Goal: Task Accomplishment & Management: Complete application form

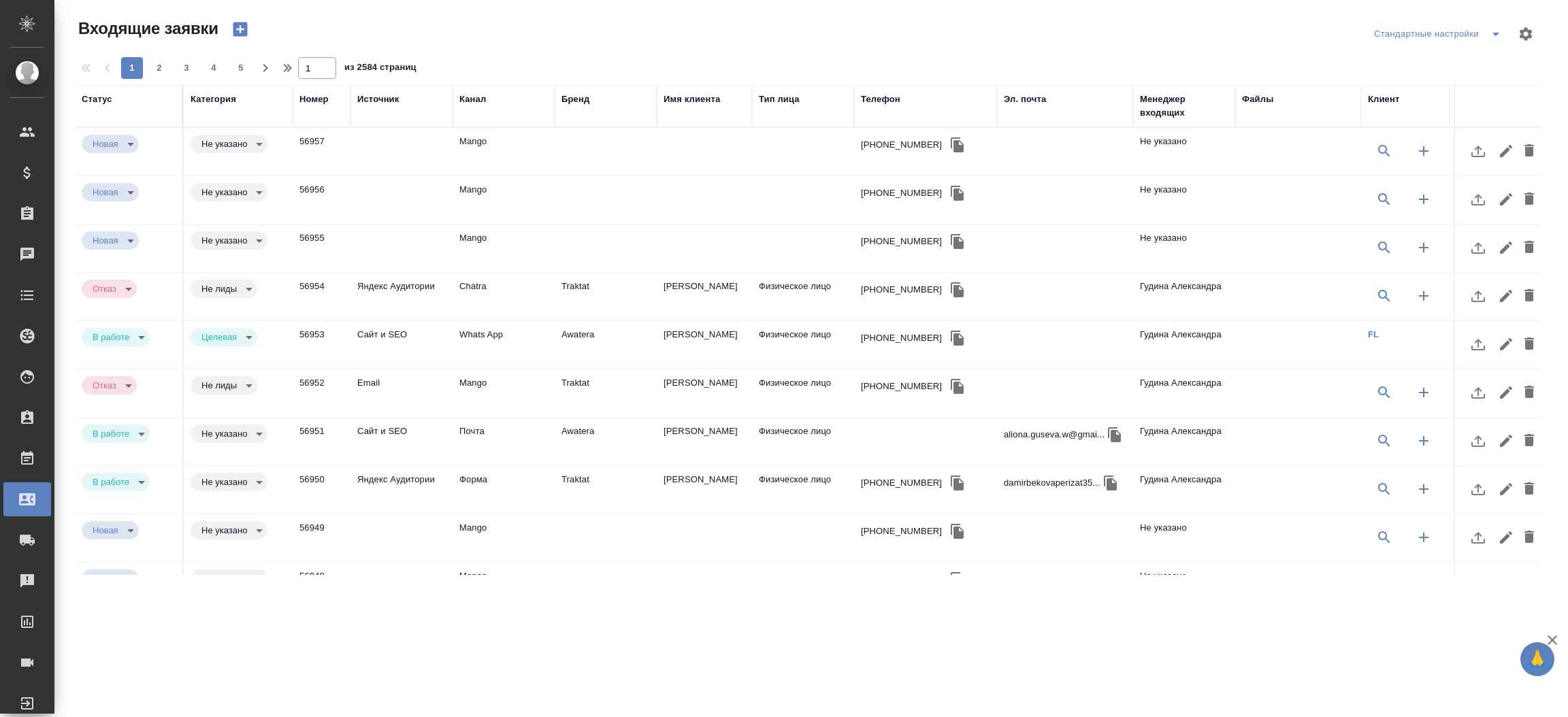
select select "RU"
click at [28, 252] on div "Чаты" at bounding box center [10, 254] width 34 height 20
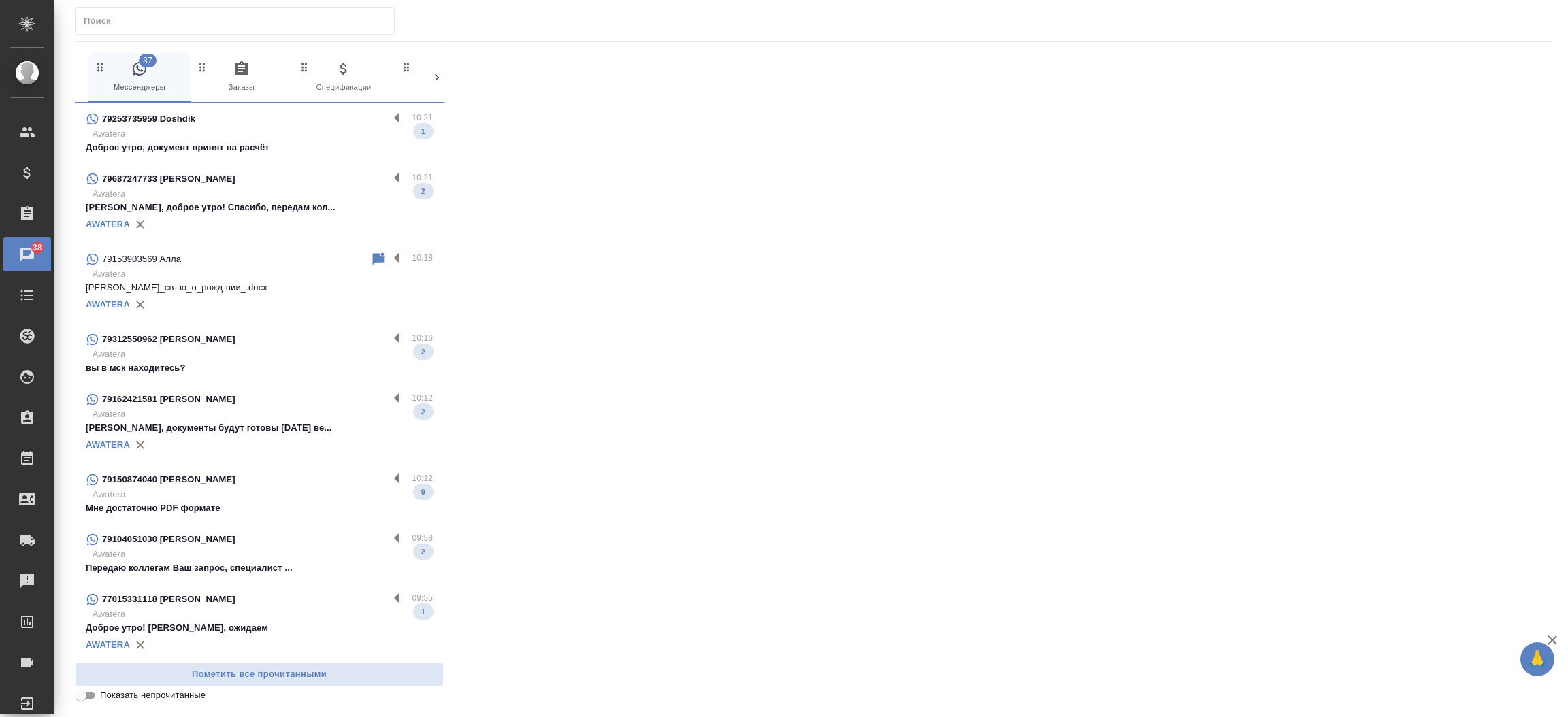
click at [273, 22] on input "text" at bounding box center [238, 22] width 310 height 19
paste input "[PHONE_NUMBER]"
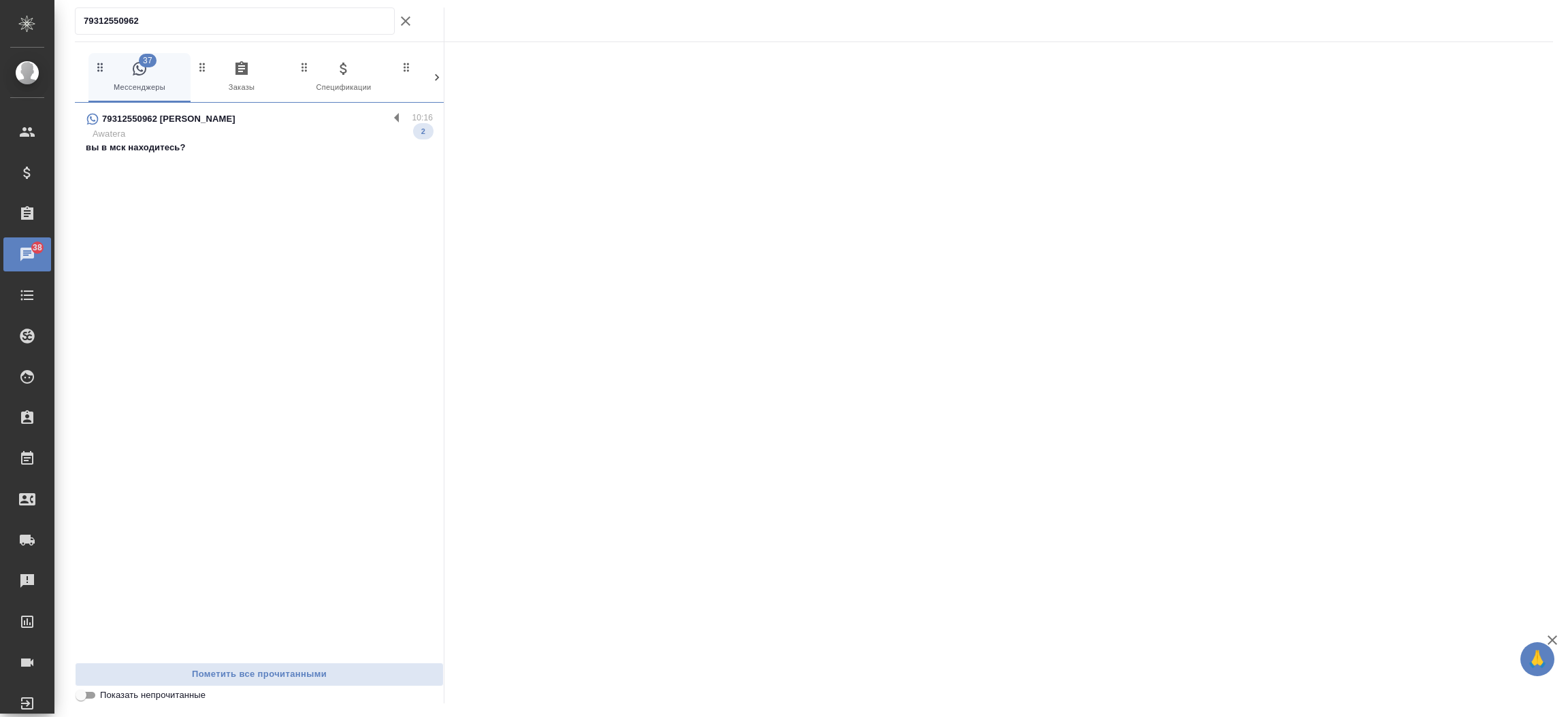
type input "79312550962"
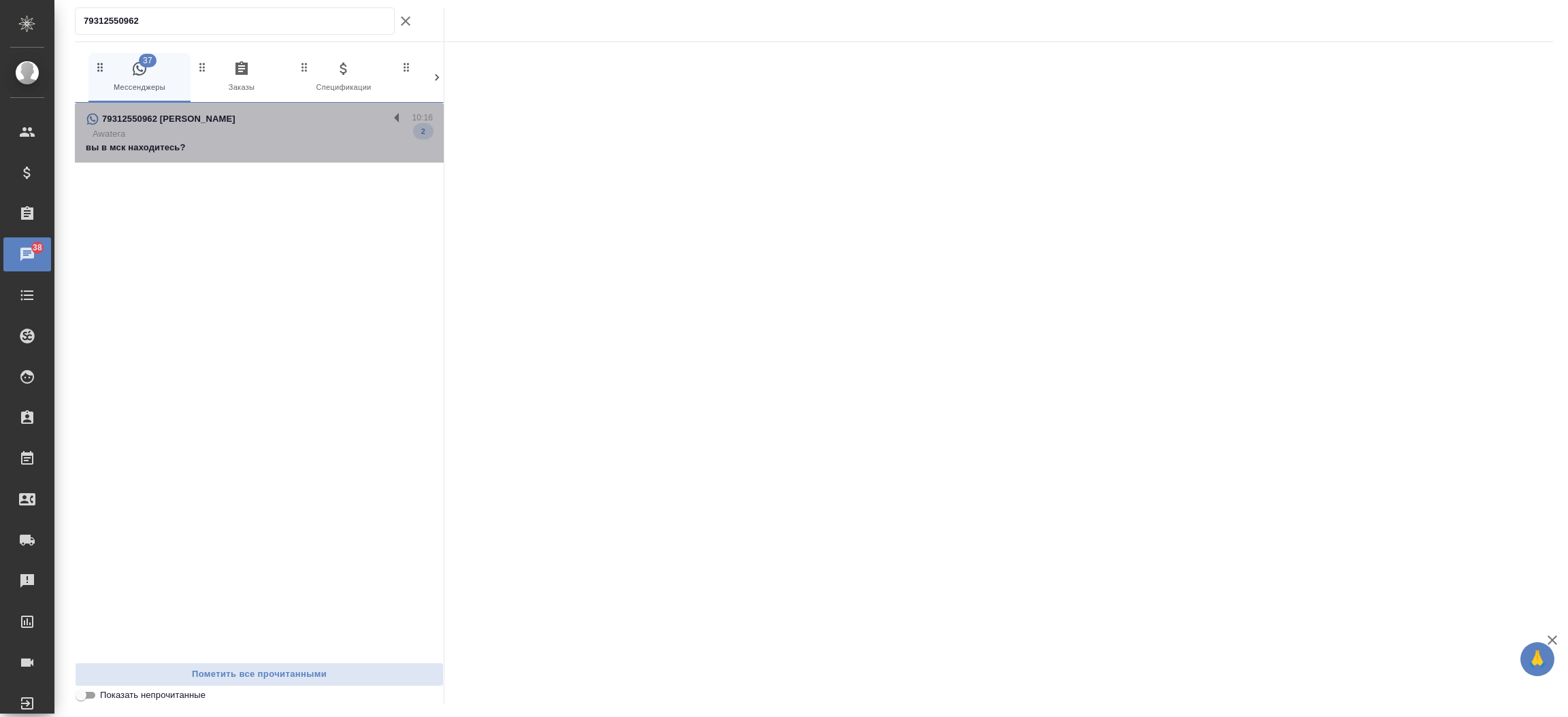
click at [203, 128] on p "Awatera" at bounding box center [262, 134] width 340 height 13
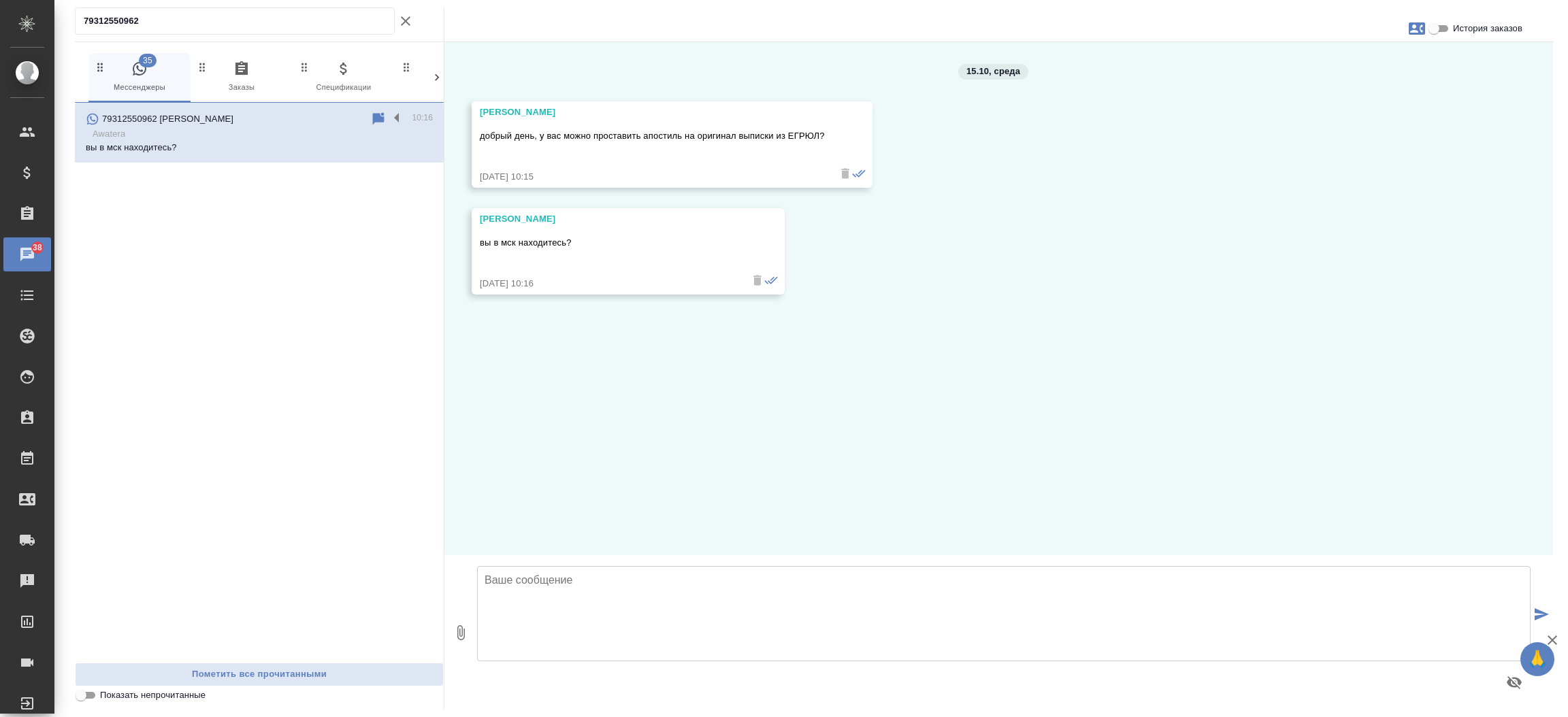
click at [634, 595] on textarea at bounding box center [1004, 614] width 1054 height 95
type textarea "Добрый день, [PERSON_NAME]! да, мы [GEOGRAPHIC_DATA] в [GEOGRAPHIC_DATA]. Да, м…"
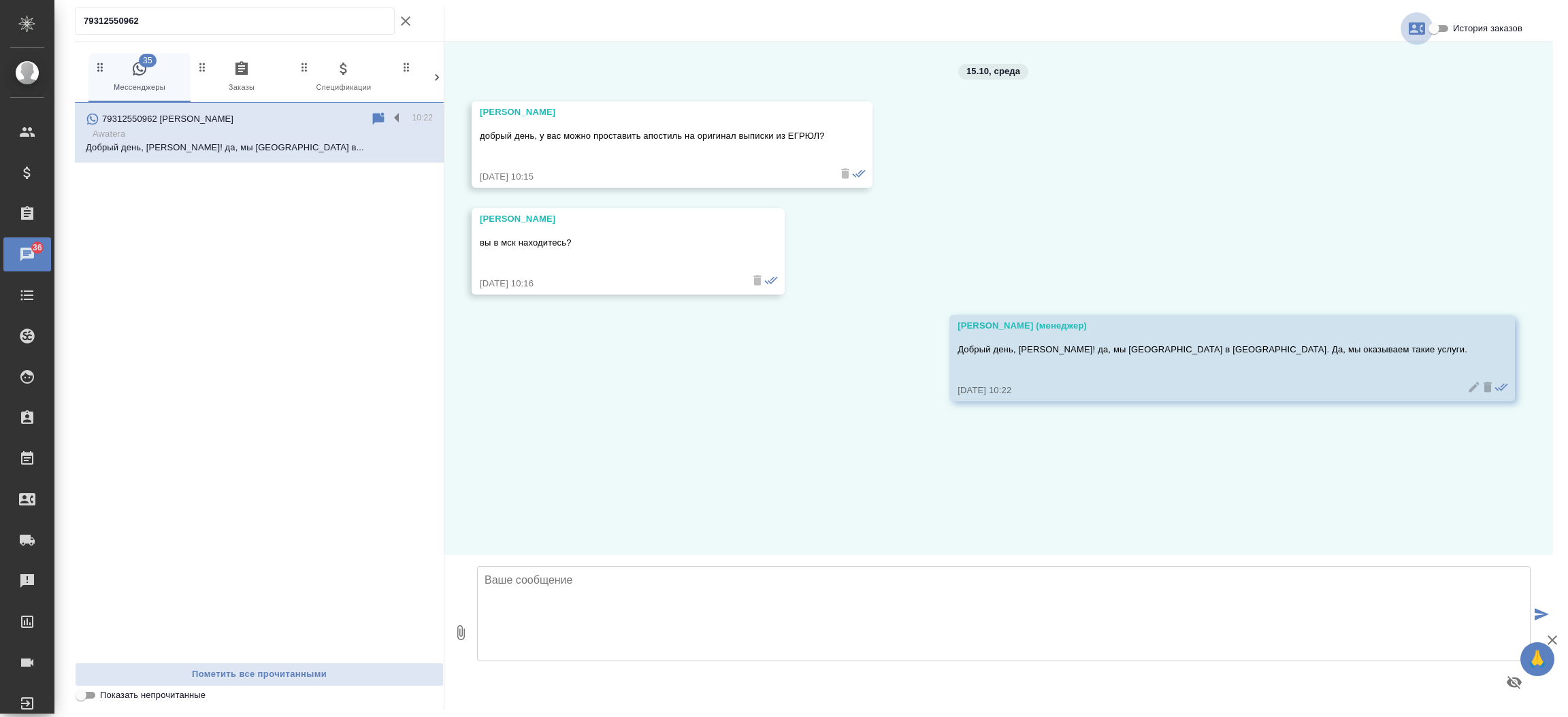
click at [1414, 22] on icon "button" at bounding box center [1417, 28] width 16 height 16
click at [1377, 76] on div "Создать заявку" at bounding box center [1357, 66] width 86 height 30
select select "RU"
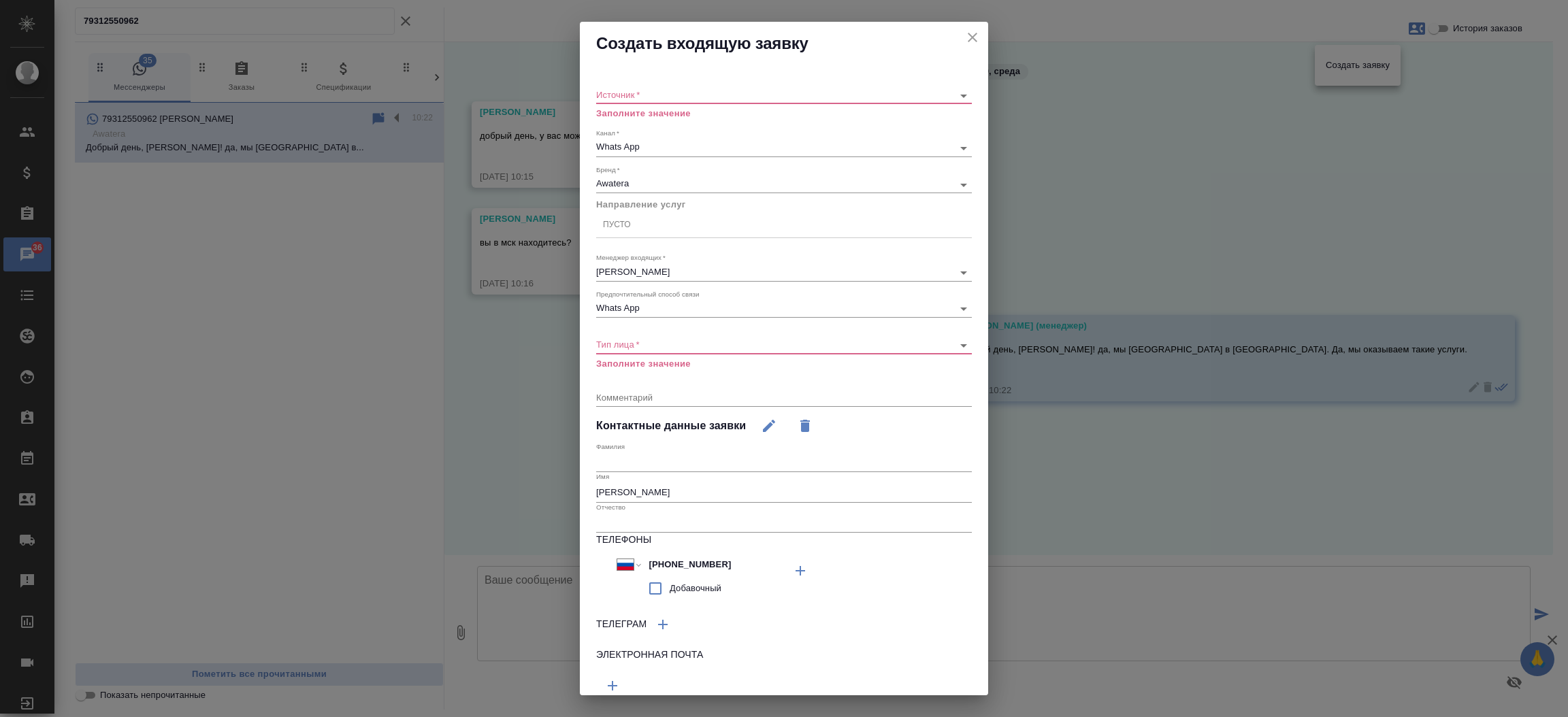
click at [785, 101] on div "​" at bounding box center [784, 95] width 376 height 17
click at [758, 82] on div "Источник   * ​ Заполните значение" at bounding box center [784, 98] width 376 height 44
click at [753, 89] on body "🙏 .cls-1 fill:#fff; AWATERA [PERSON_NAME][PERSON_NAME] Спецификации Заказы 36 Ч…" at bounding box center [784, 358] width 1568 height 717
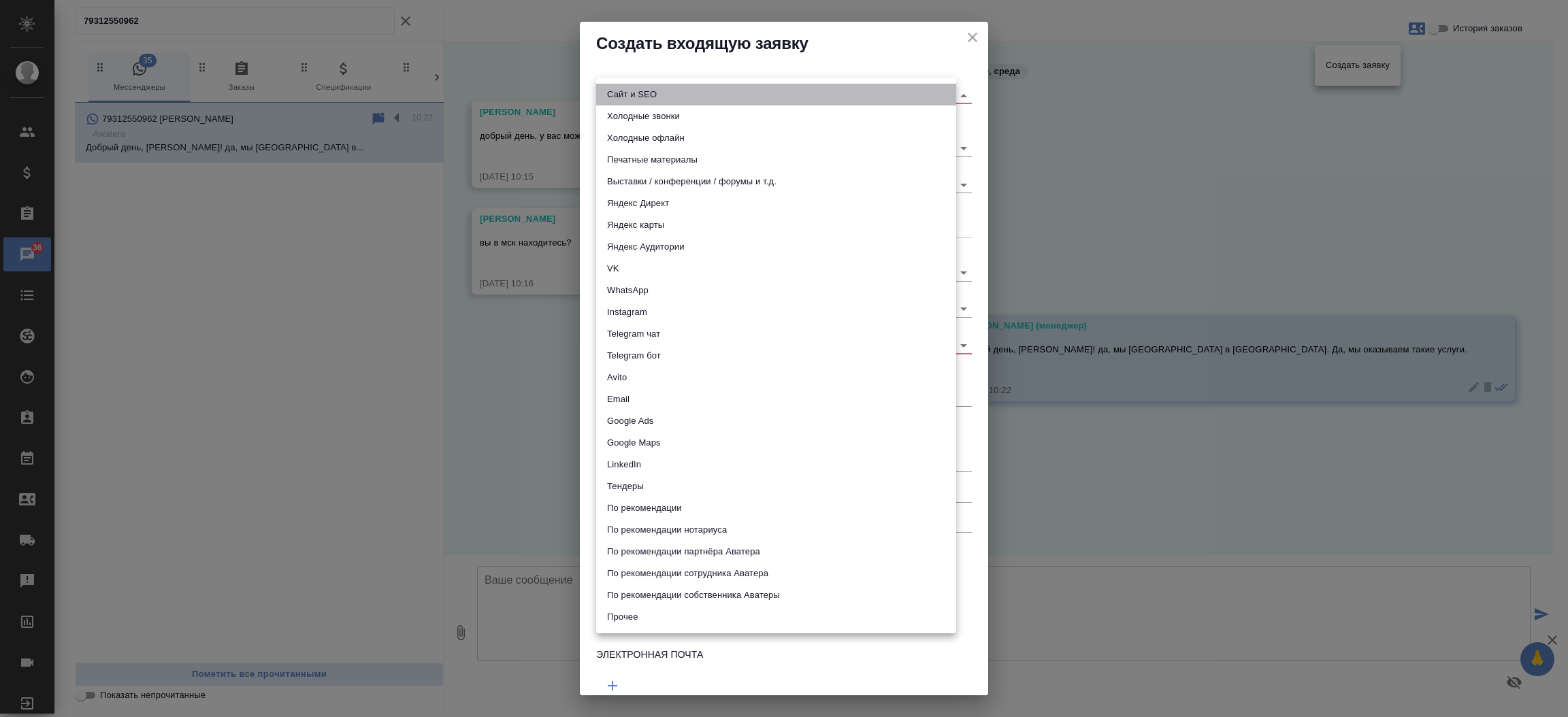
click at [753, 89] on li "Сайт и SEO" at bounding box center [777, 94] width 360 height 22
type input "seo"
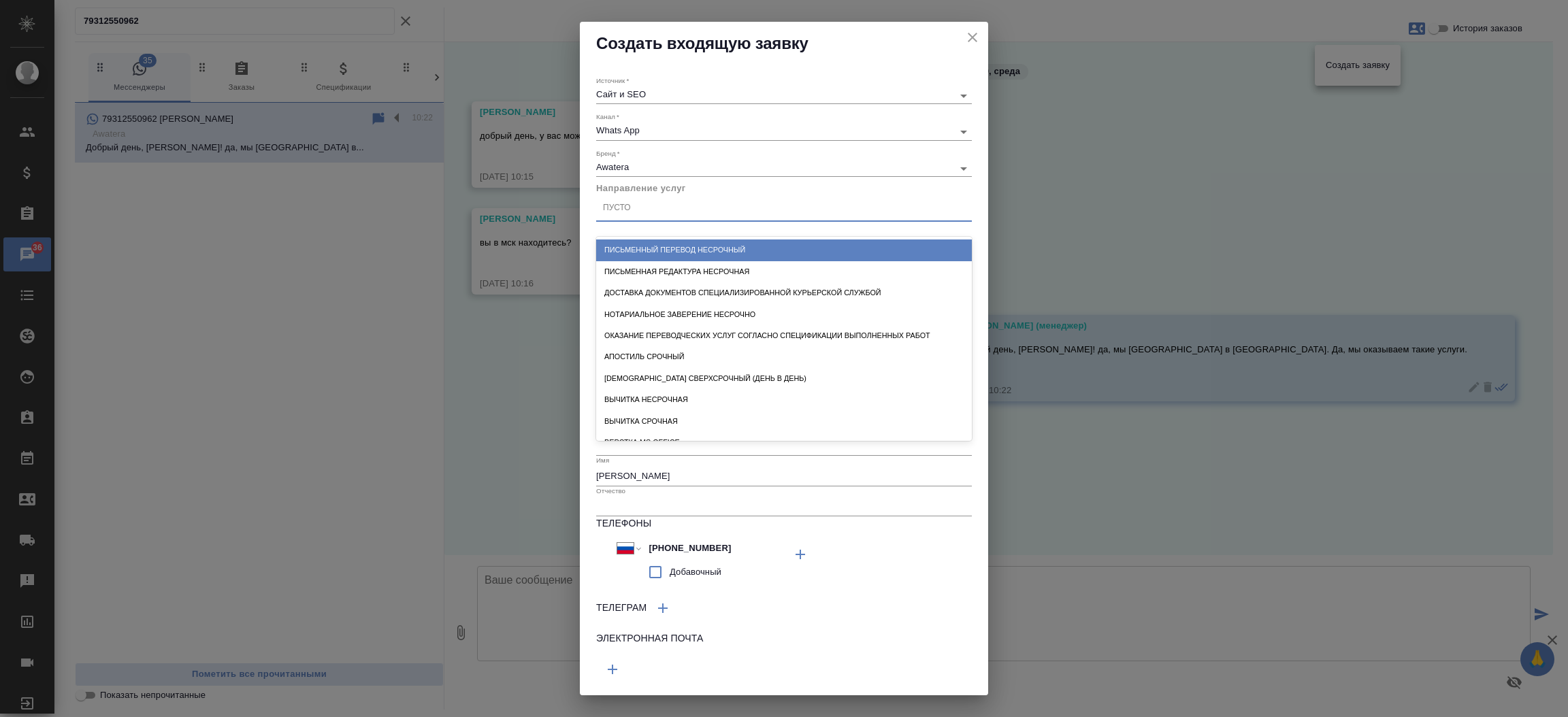
click at [640, 218] on div "Пусто" at bounding box center [784, 208] width 376 height 26
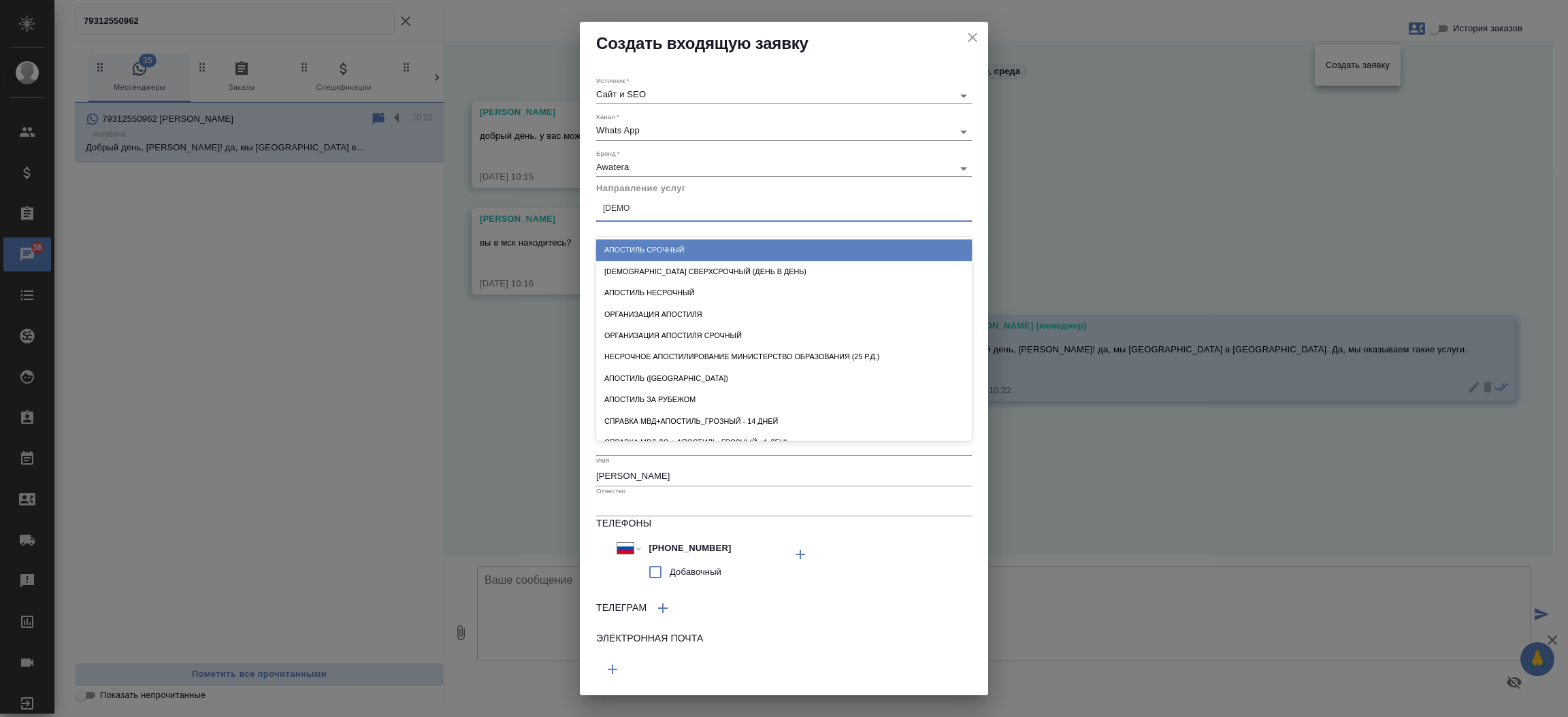
type input "апостил"
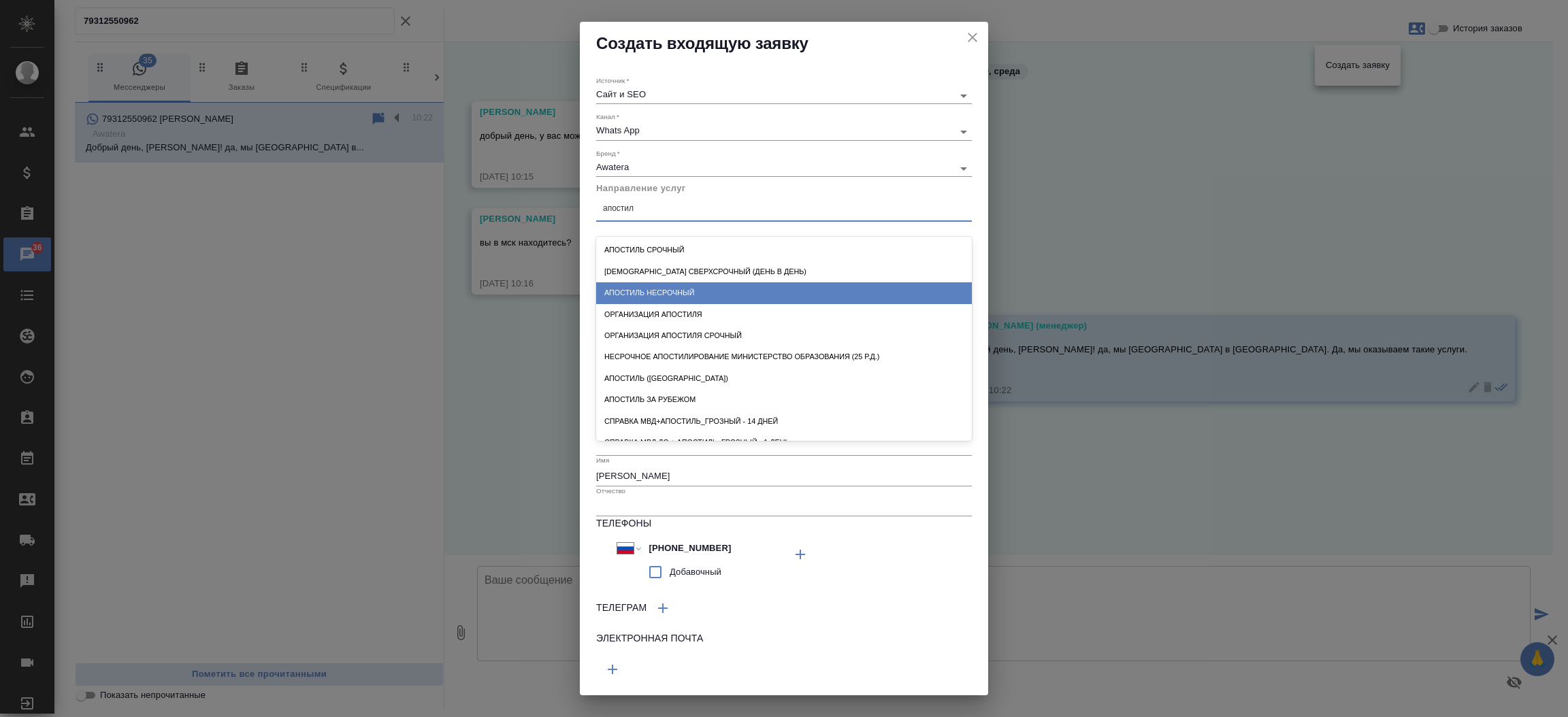
click at [648, 289] on div "Апостиль несрочный" at bounding box center [784, 293] width 376 height 21
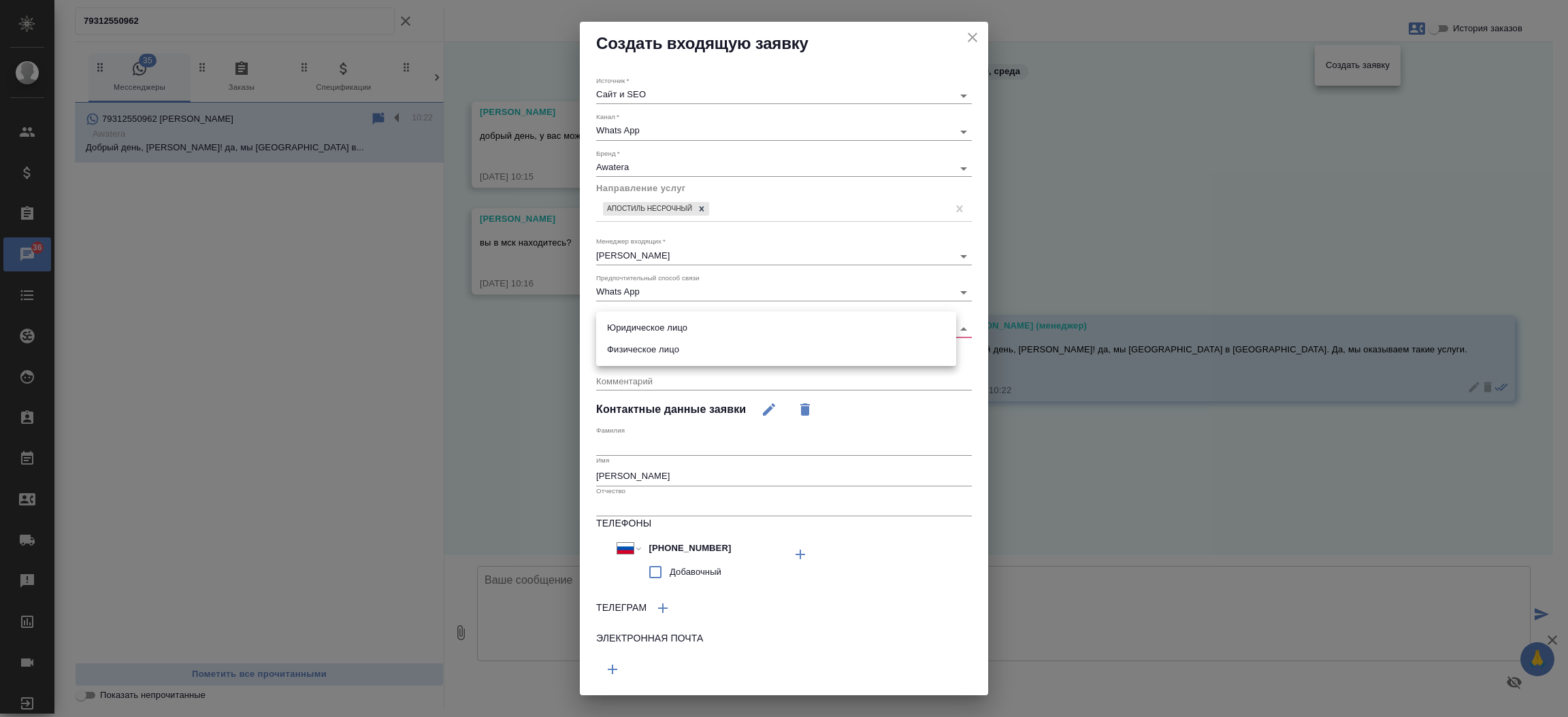
click at [688, 325] on body "🙏 .cls-1 fill:#fff; AWATERA [PERSON_NAME][PERSON_NAME] Спецификации Заказы 36 Ч…" at bounding box center [784, 358] width 1568 height 717
click at [679, 361] on ul "Юридическое лицо Физическое лицо" at bounding box center [777, 339] width 360 height 54
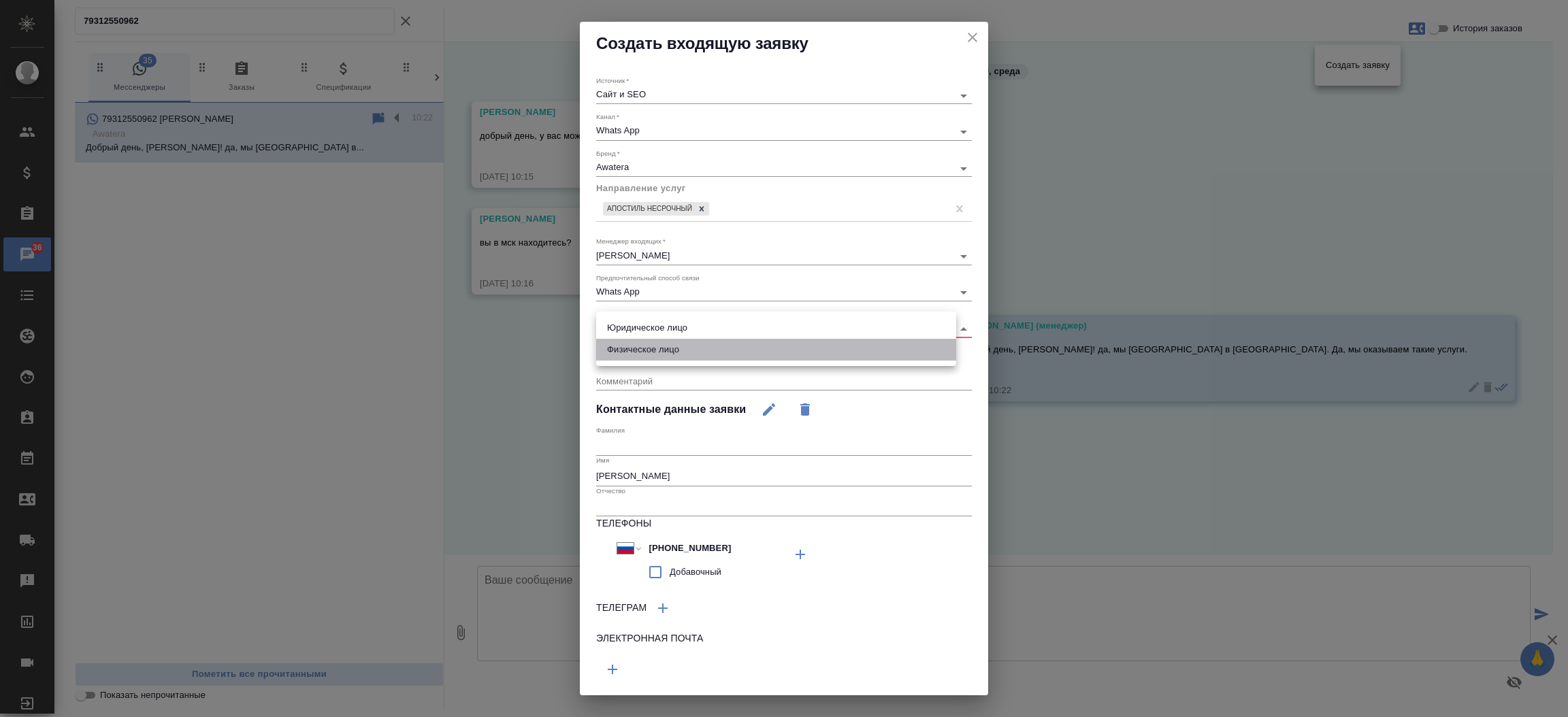
click at [675, 354] on li "Физическое лицо" at bounding box center [777, 349] width 360 height 22
type input "private"
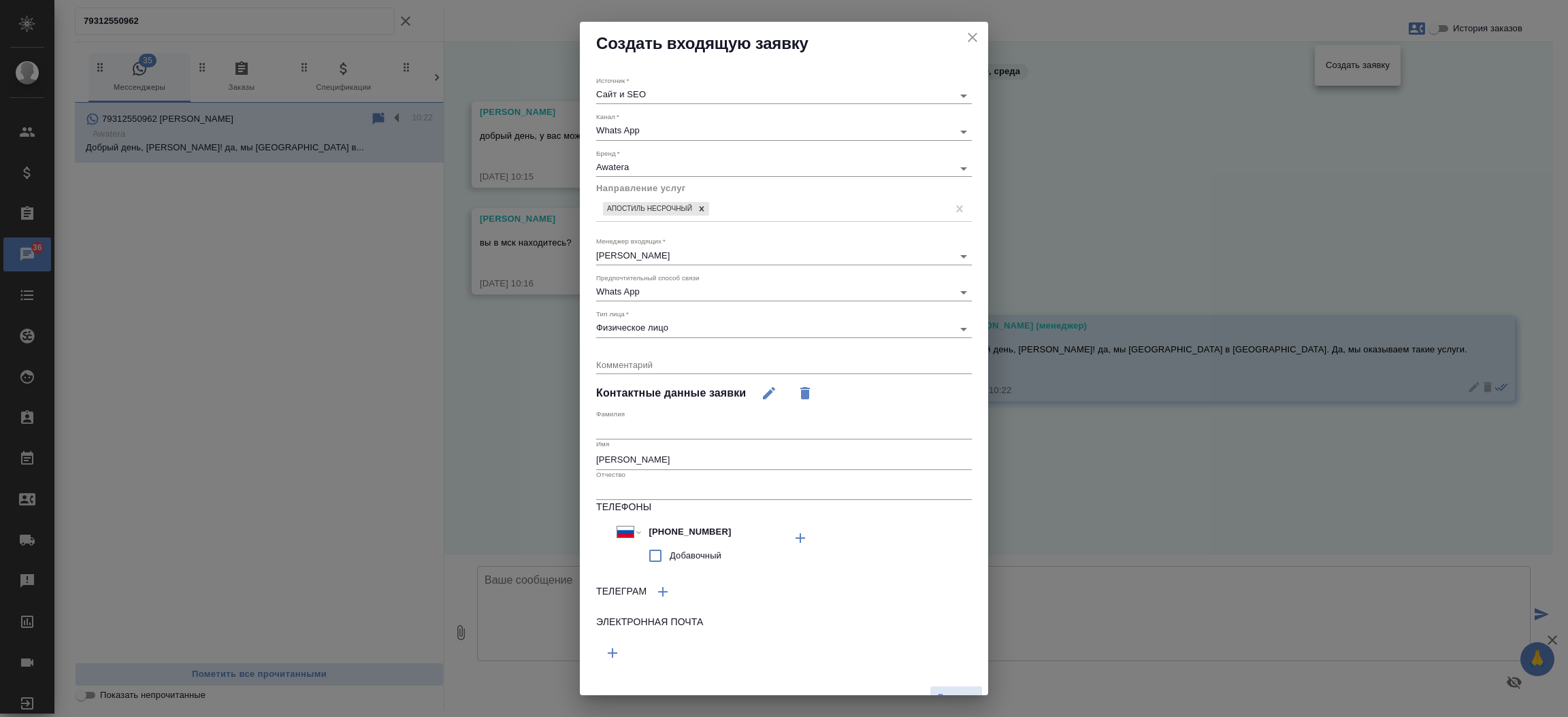
scroll to position [19, 0]
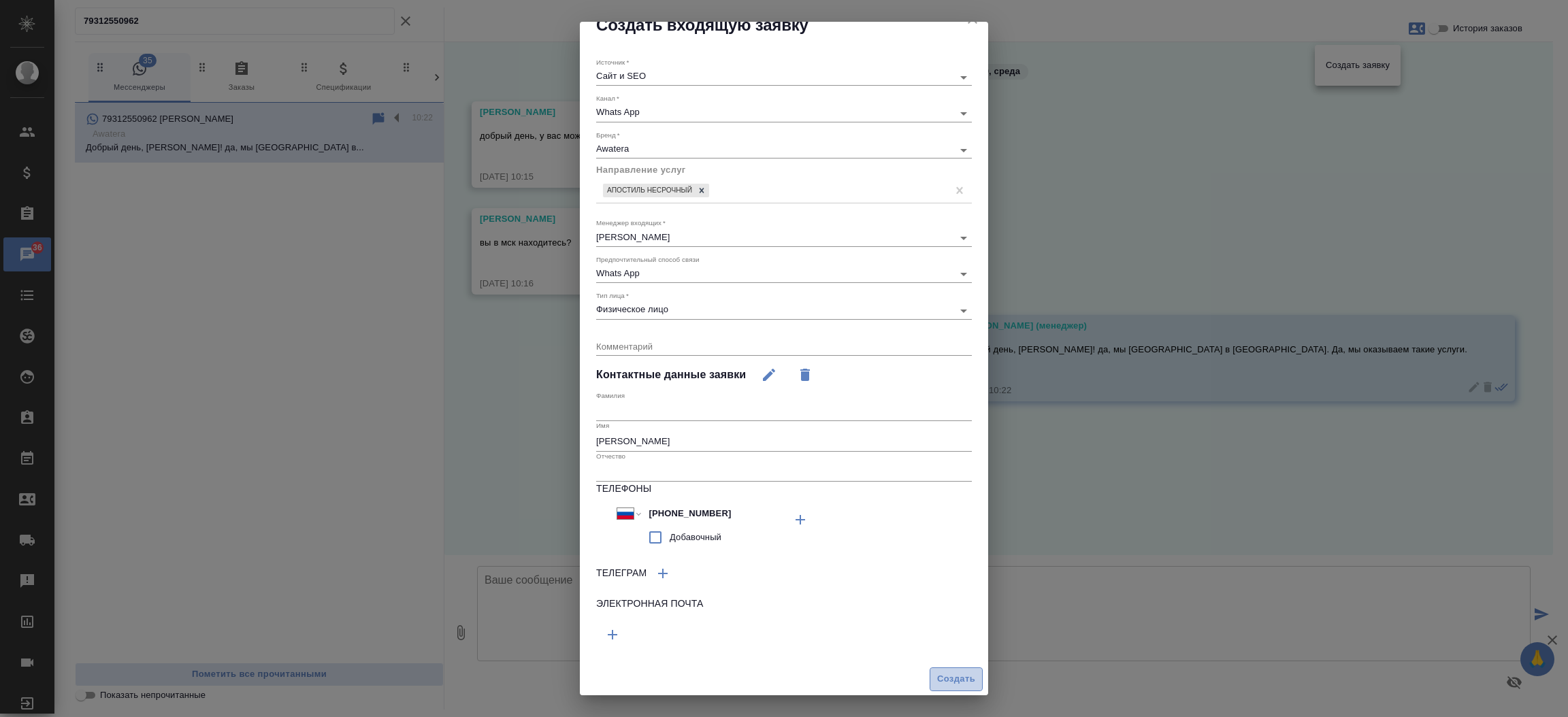
click at [930, 677] on button "Создать" at bounding box center [956, 680] width 53 height 24
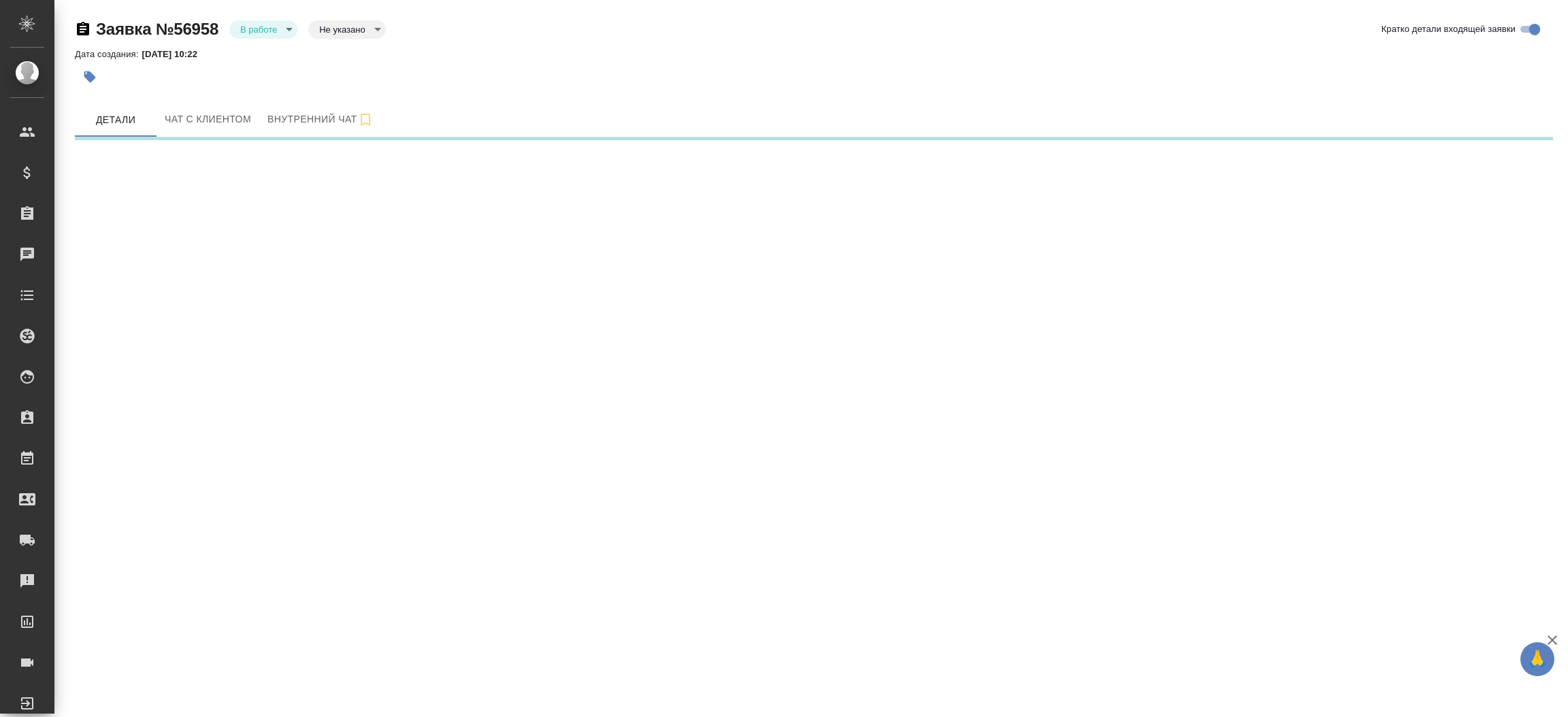
select select "RU"
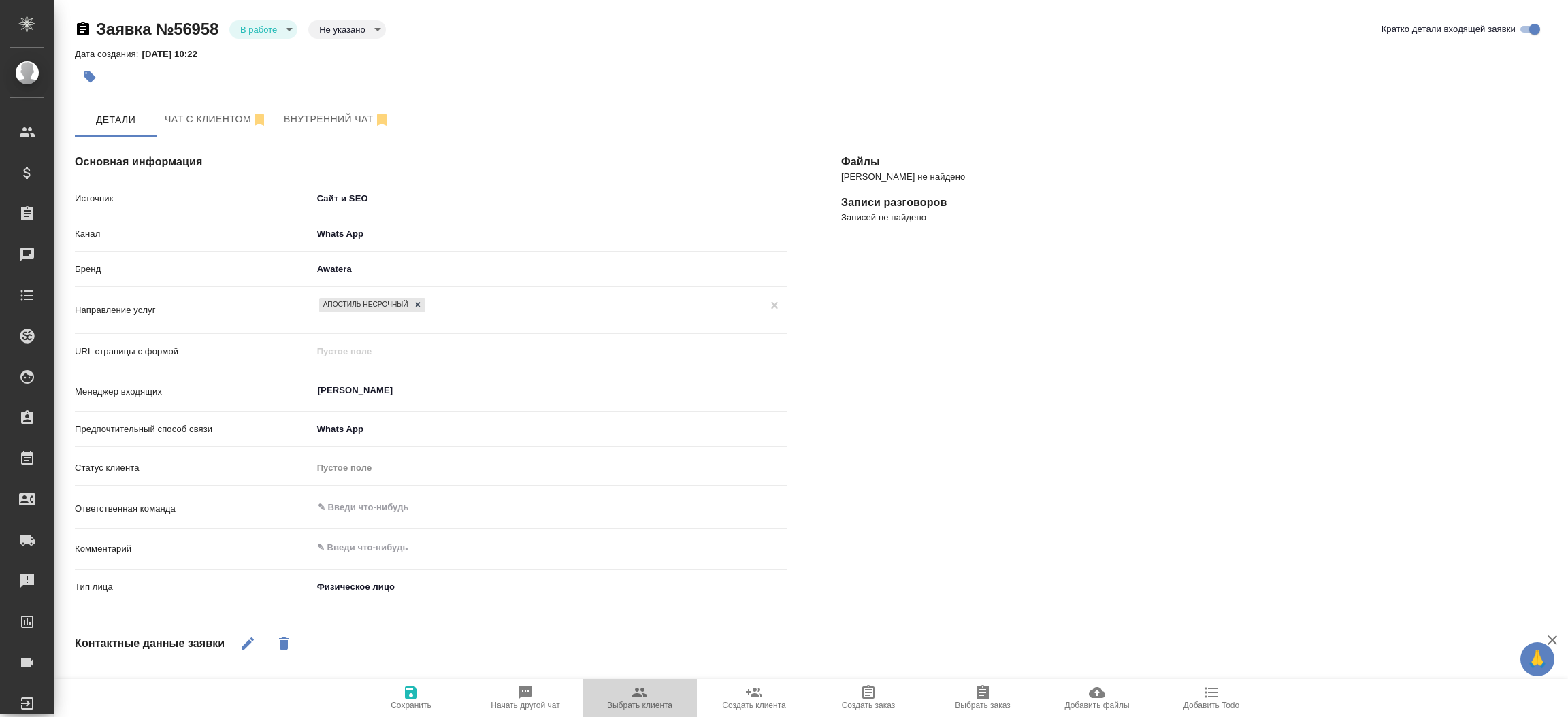
click at [645, 692] on icon "button" at bounding box center [640, 692] width 16 height 16
type textarea "x"
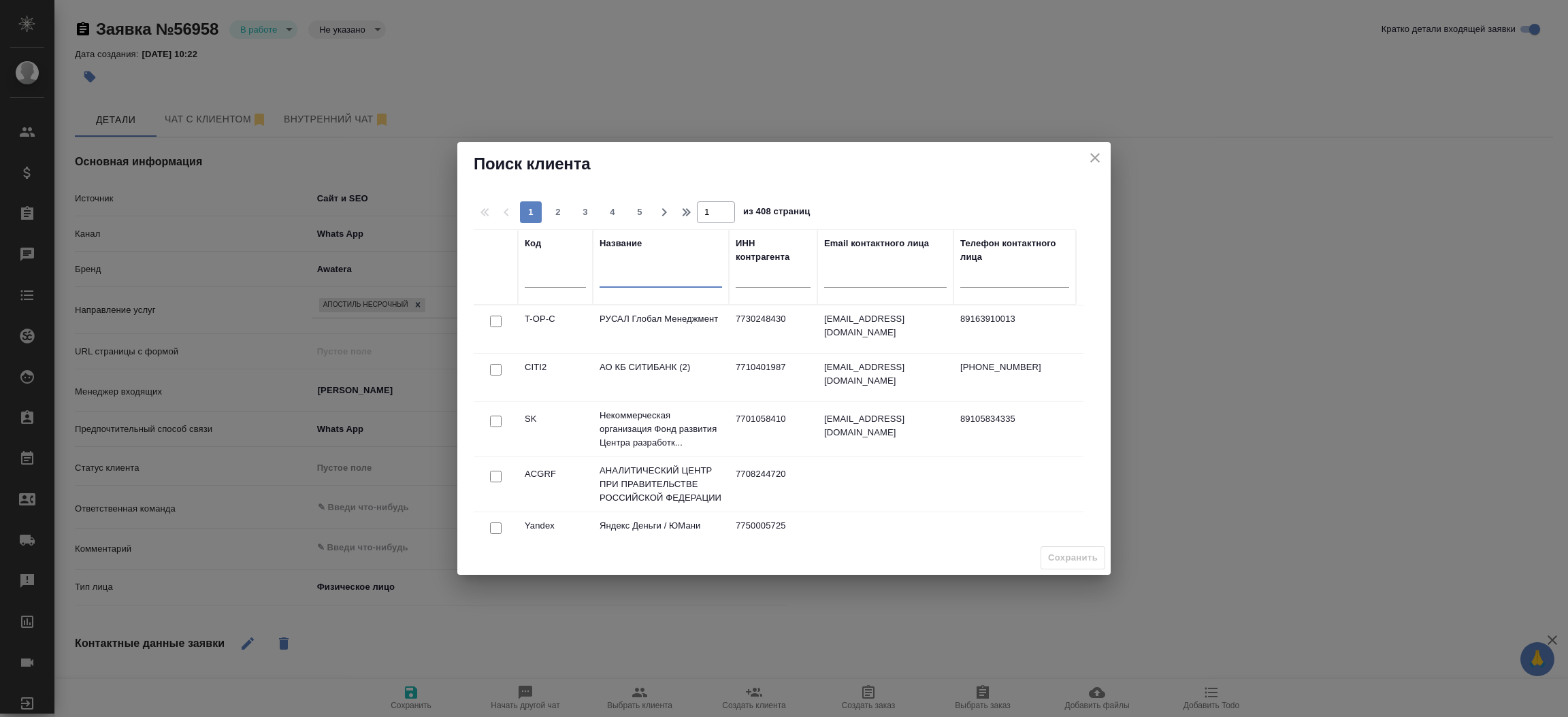
click at [678, 273] on input "text" at bounding box center [660, 279] width 123 height 17
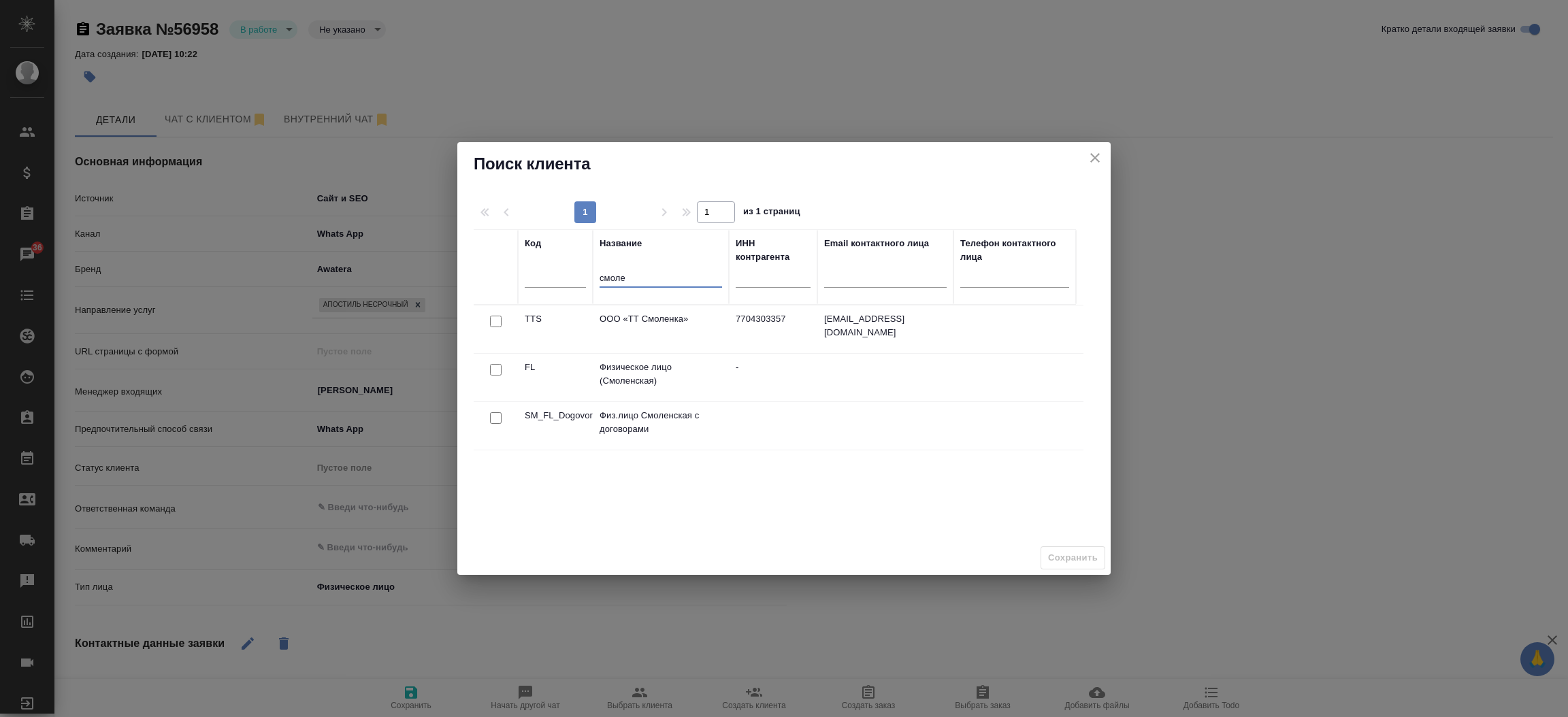
type input "смоле"
click at [494, 371] on input "checkbox" at bounding box center [496, 370] width 12 height 12
checkbox input "true"
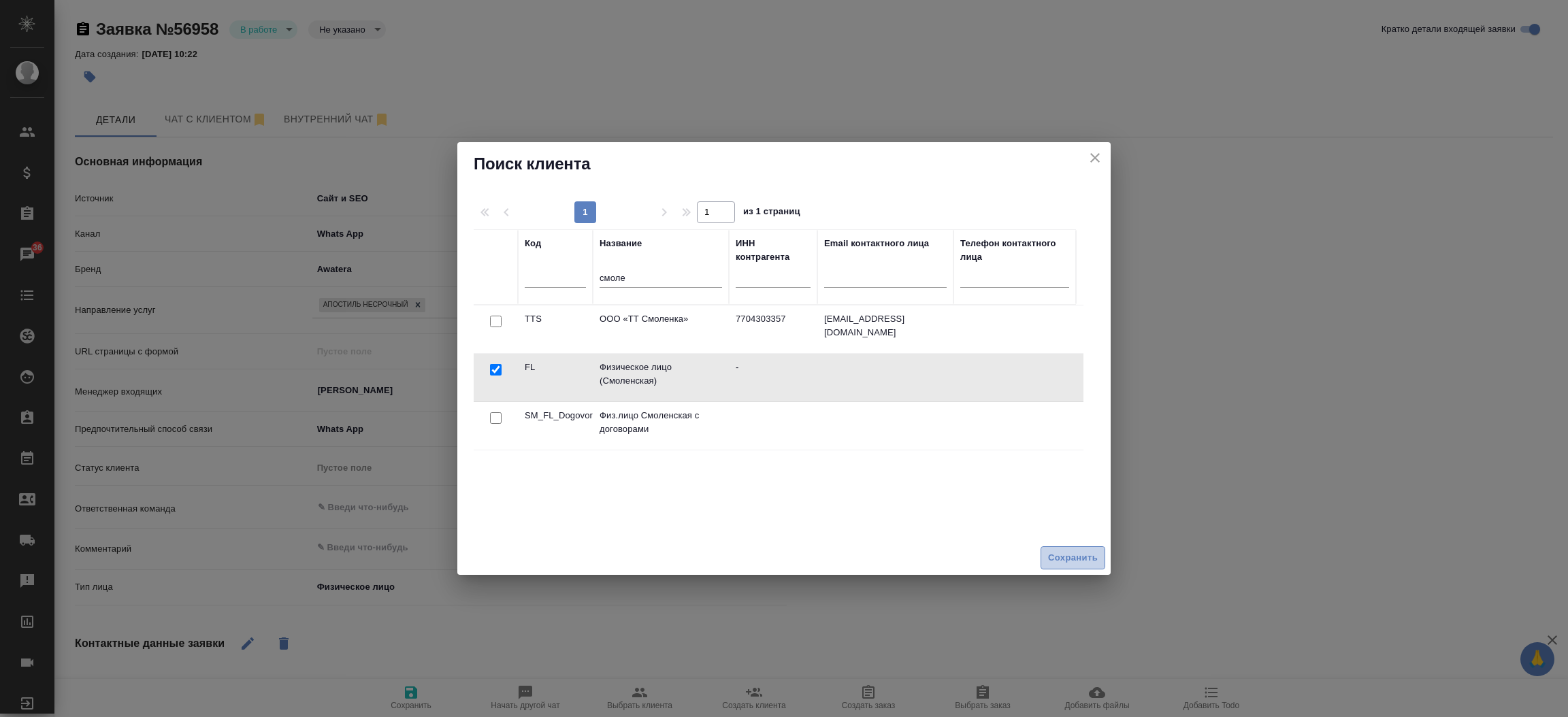
click at [1067, 552] on span "Сохранить" at bounding box center [1073, 558] width 50 height 16
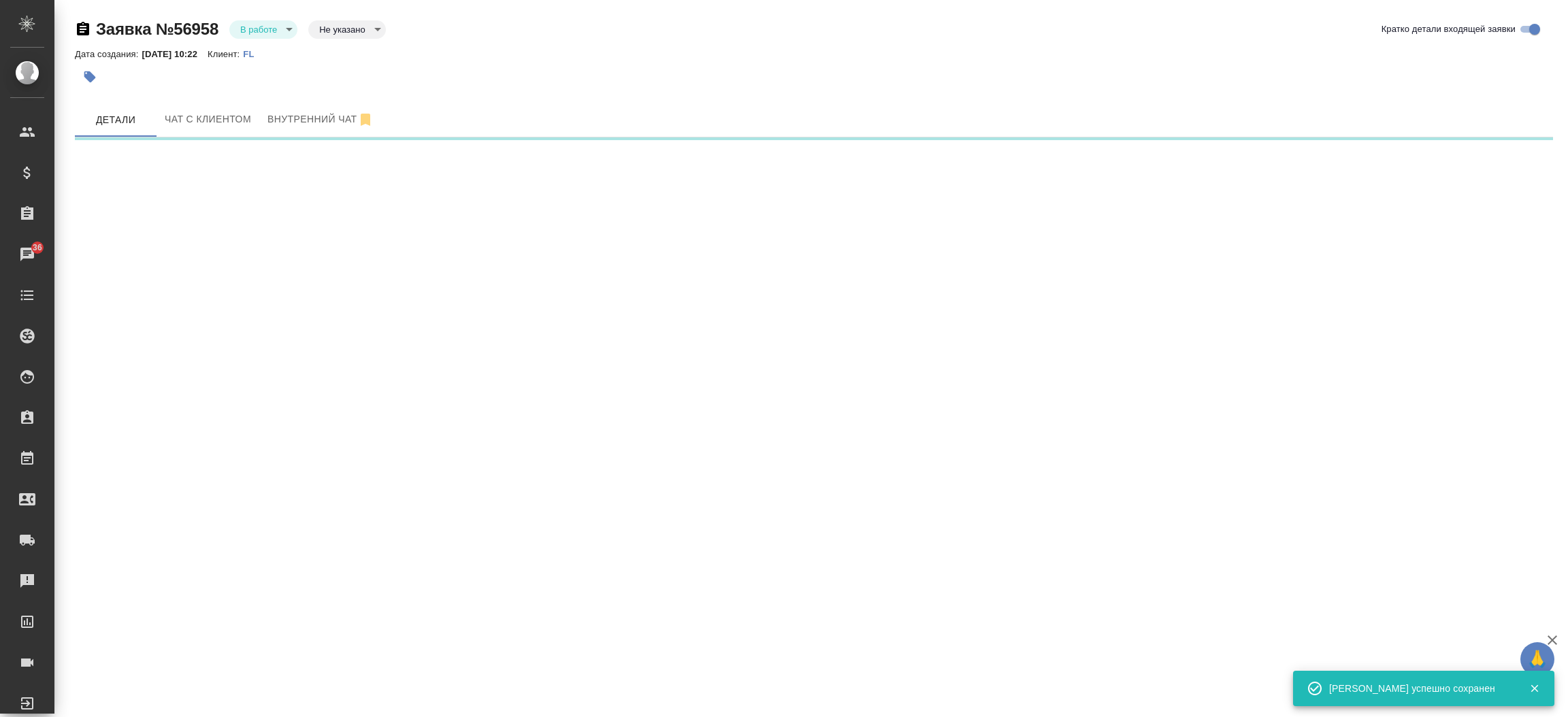
select select "RU"
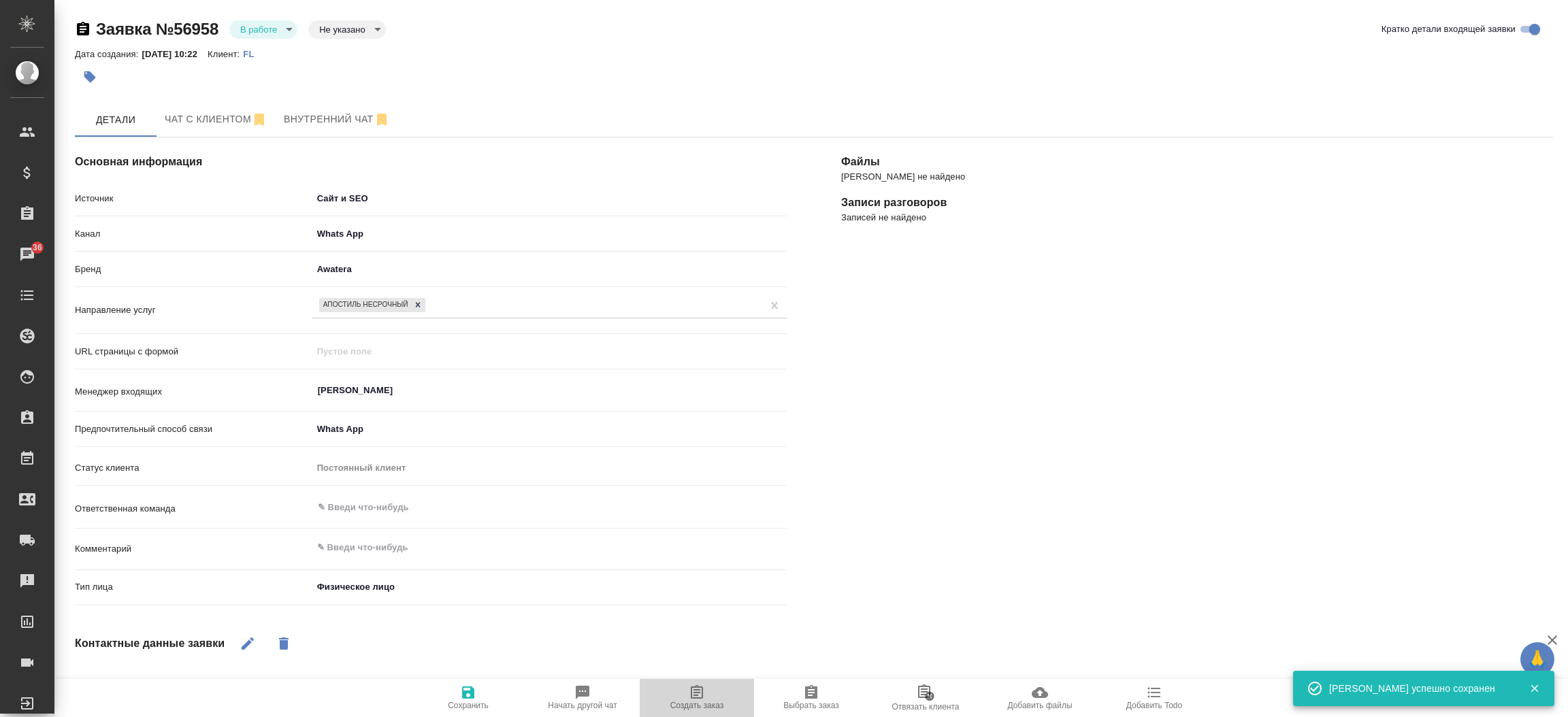
click at [701, 702] on span "Создать заказ" at bounding box center [697, 705] width 54 height 10
type textarea "x"
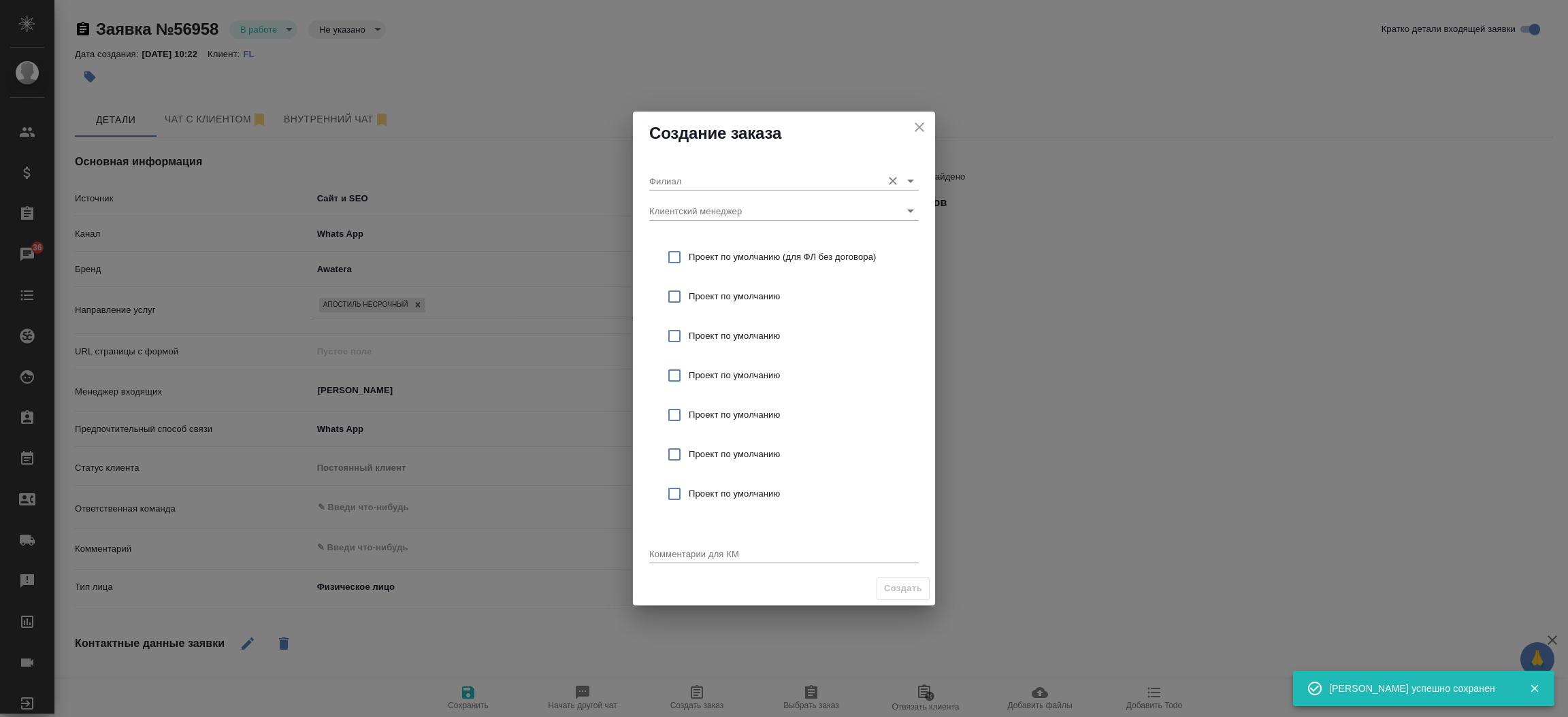
click at [713, 188] on input "Филиал" at bounding box center [762, 180] width 226 height 19
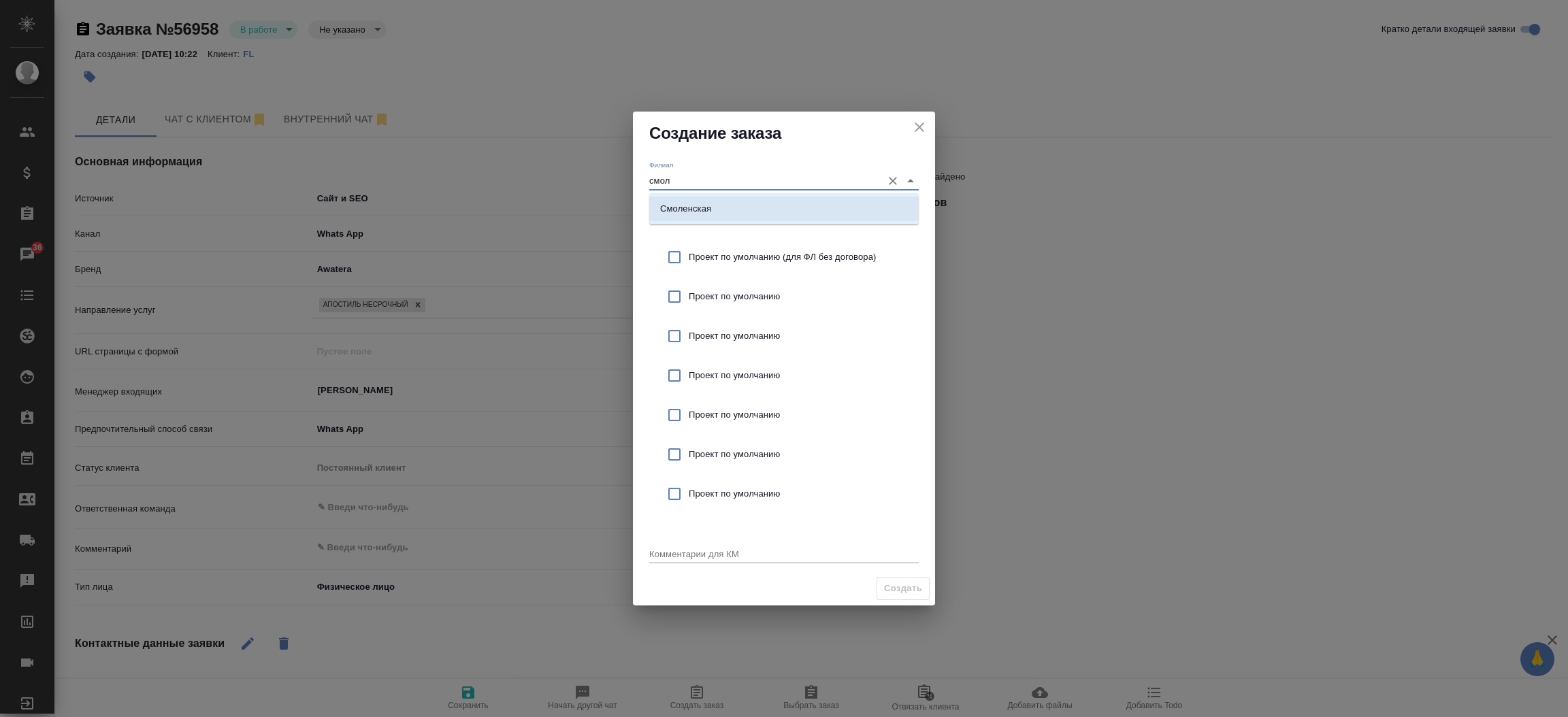
click at [740, 197] on li "Смоленская" at bounding box center [784, 208] width 270 height 25
type input "Смоленская"
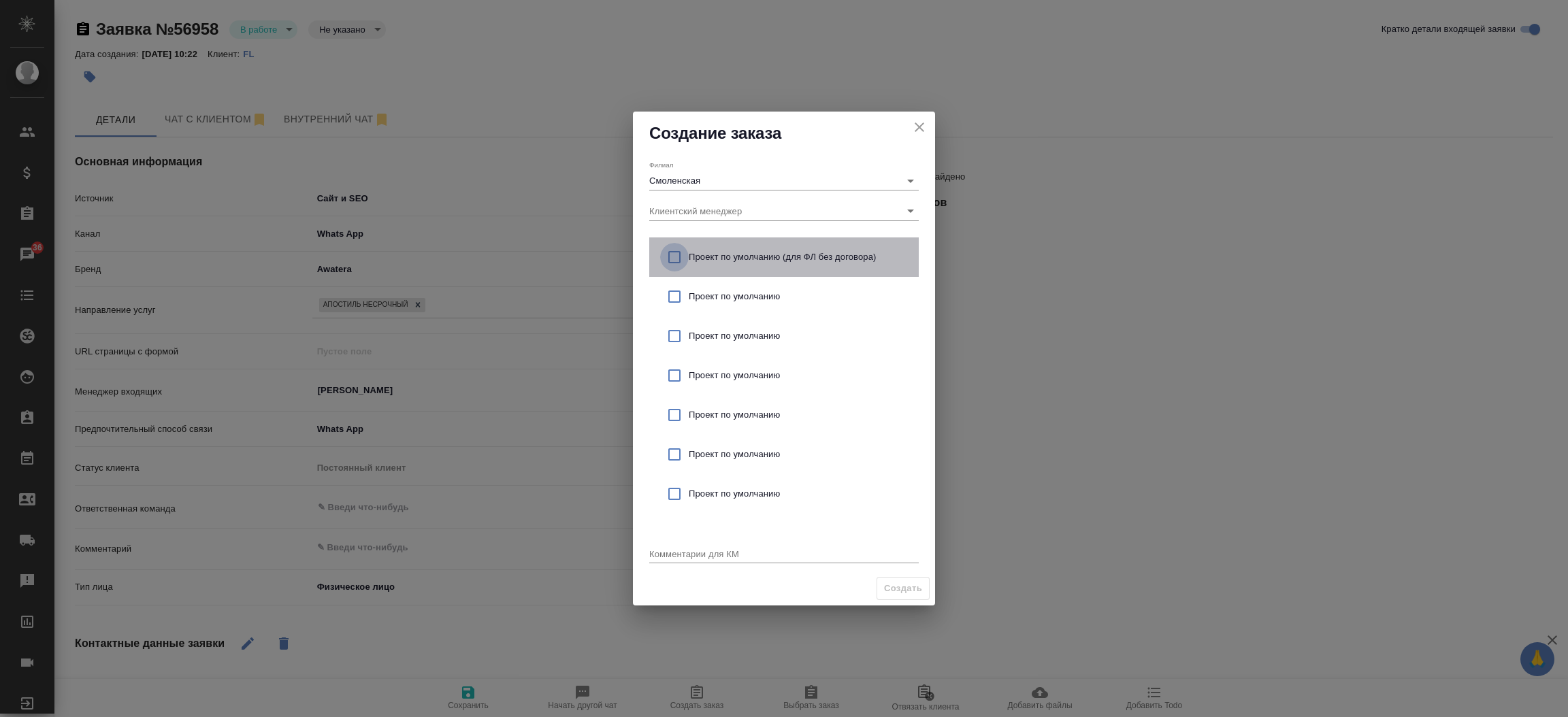
click at [671, 257] on input "checkbox" at bounding box center [675, 257] width 28 height 28
checkbox input "true"
drag, startPoint x: 740, startPoint y: 544, endPoint x: 732, endPoint y: 546, distance: 8.2
click at [732, 546] on div "Комментарии для КМ x" at bounding box center [784, 549] width 270 height 28
click at [732, 546] on div "x" at bounding box center [784, 555] width 270 height 17
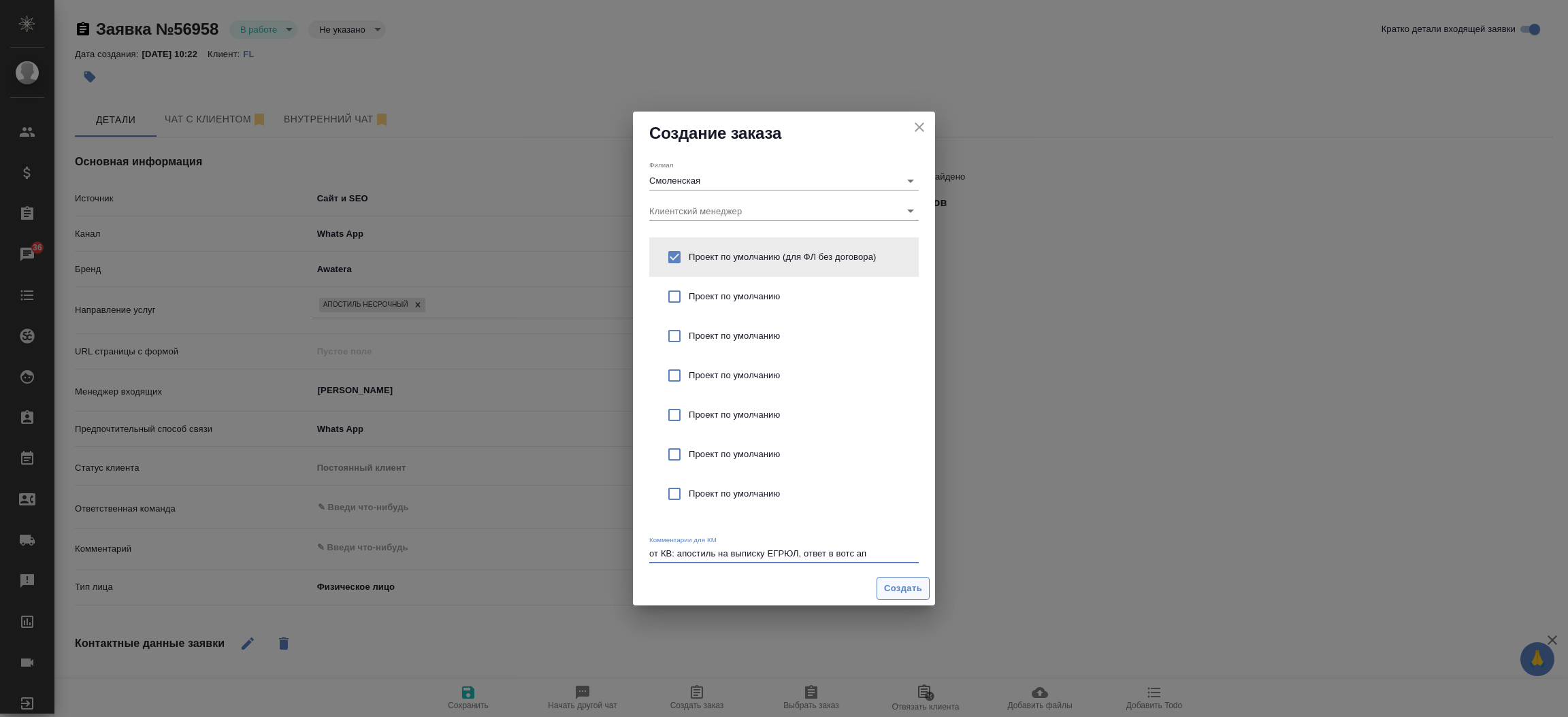
type textarea "от КВ: апостиль на выписку ЕГРЮЛ, ответ в вотс ап"
click at [887, 597] on button "Создать" at bounding box center [902, 589] width 53 height 24
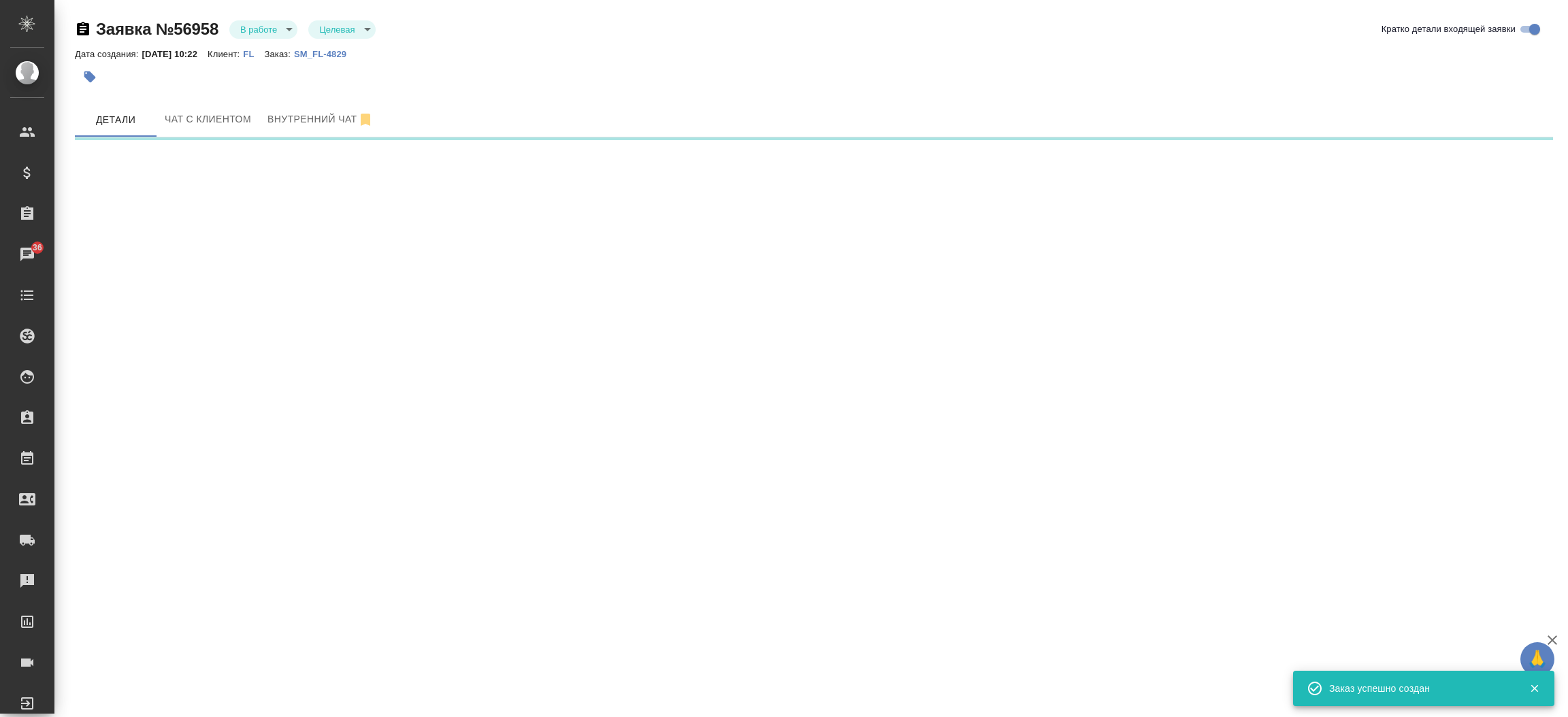
select select "RU"
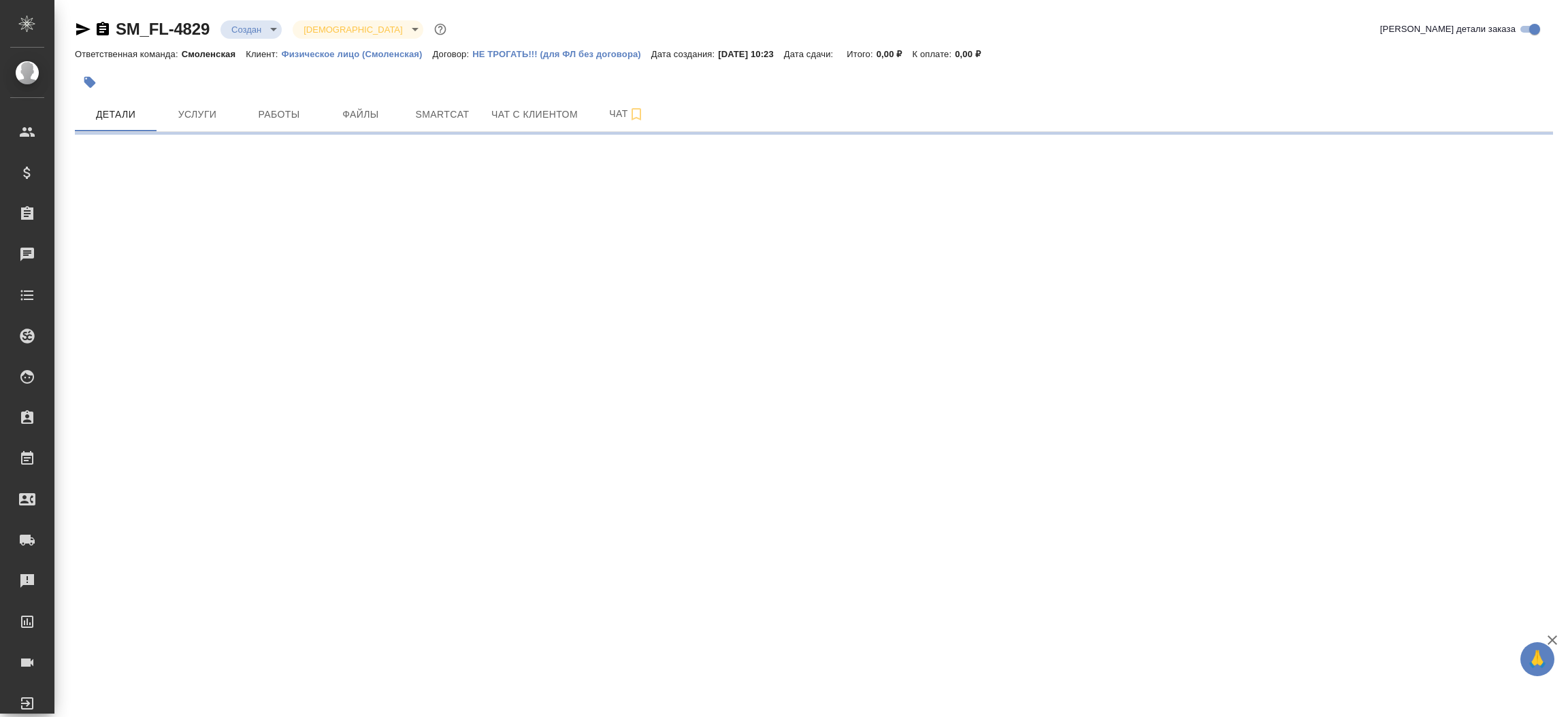
select select "RU"
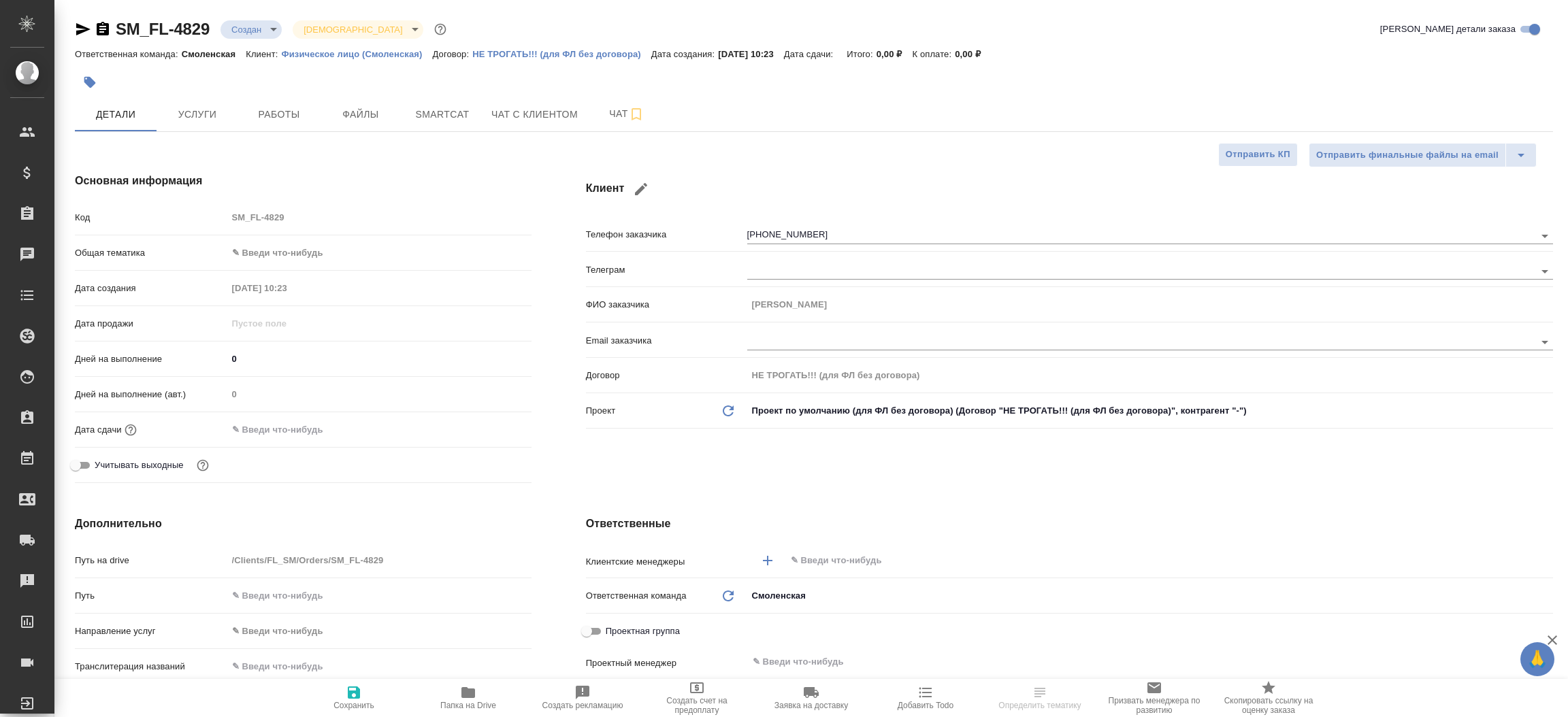
type textarea "x"
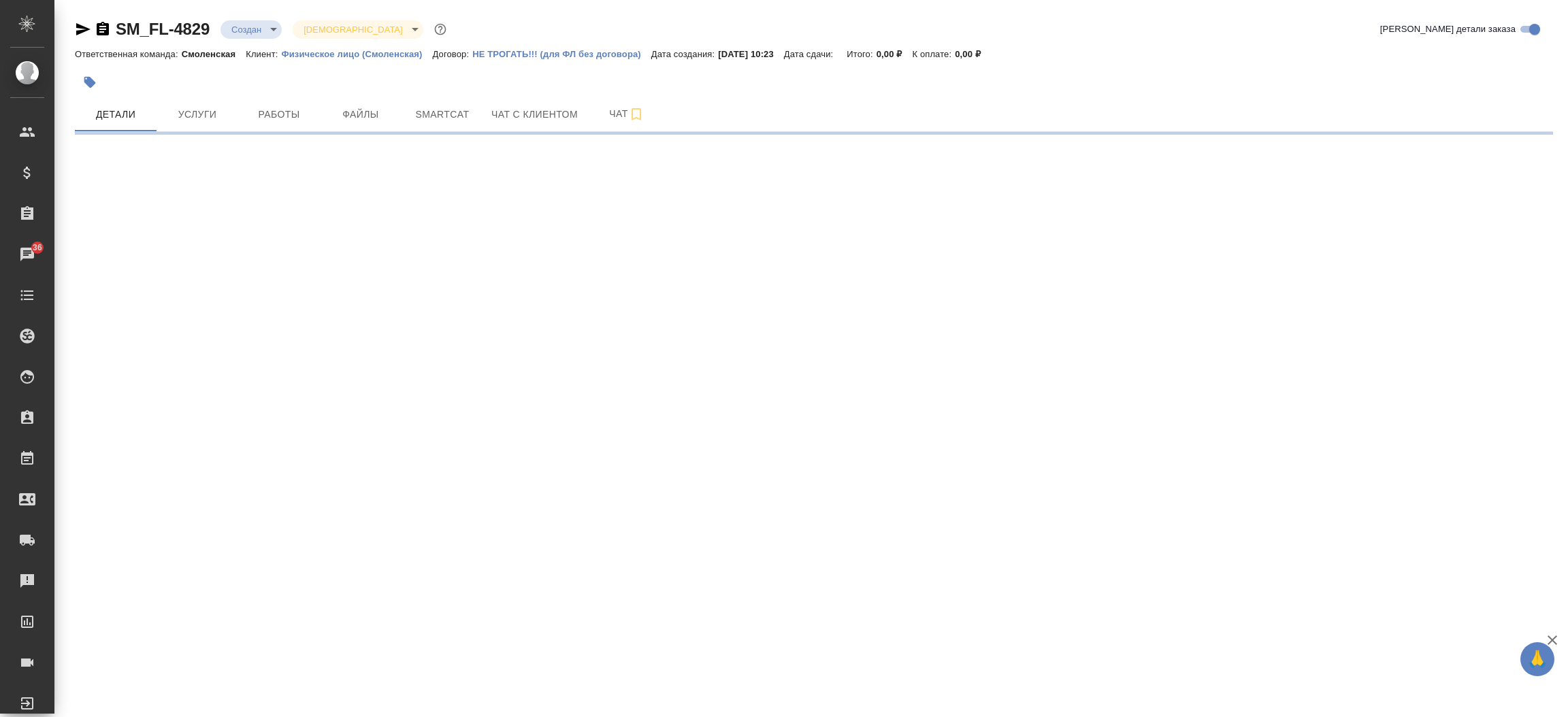
select select "RU"
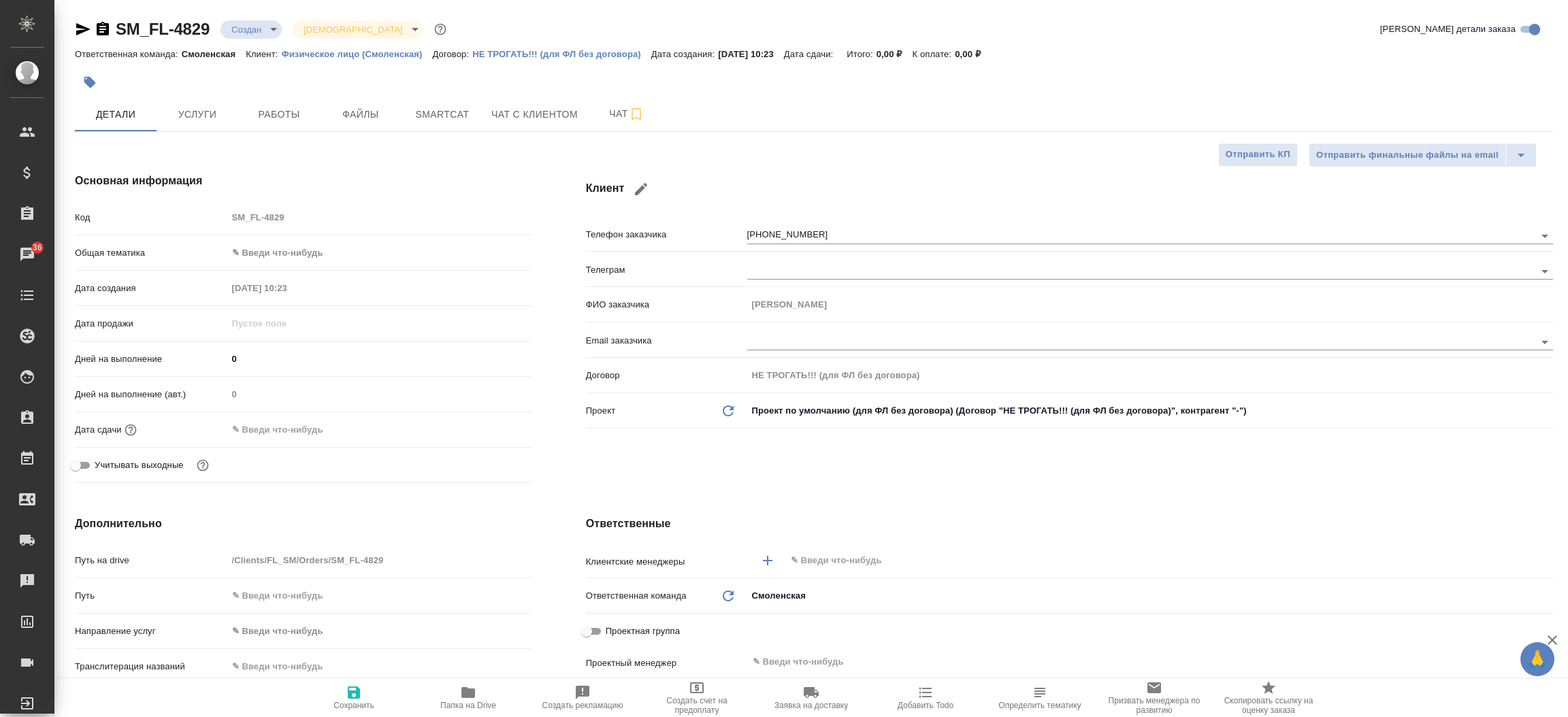
type textarea "x"
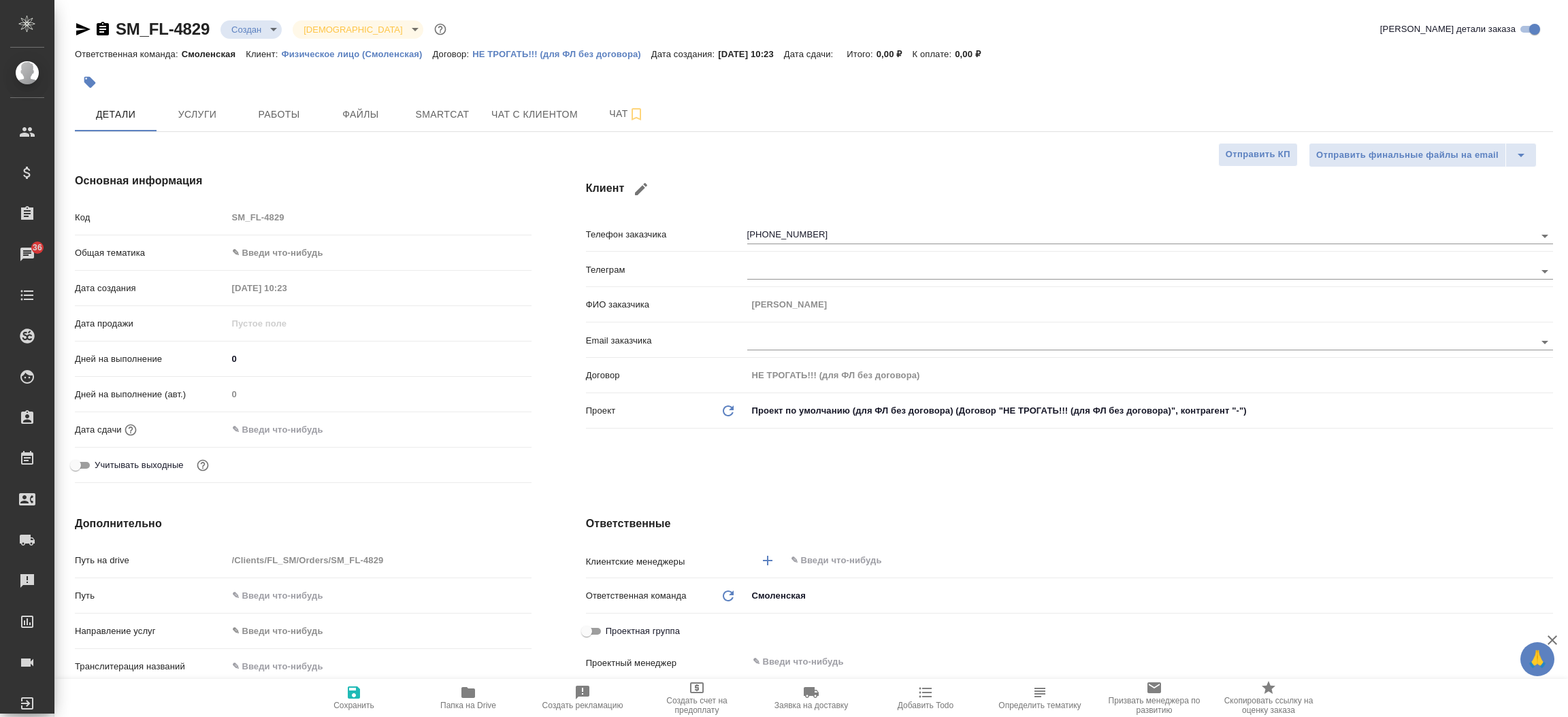
type textarea "x"
click at [377, 118] on span "Файлы" at bounding box center [361, 115] width 66 height 17
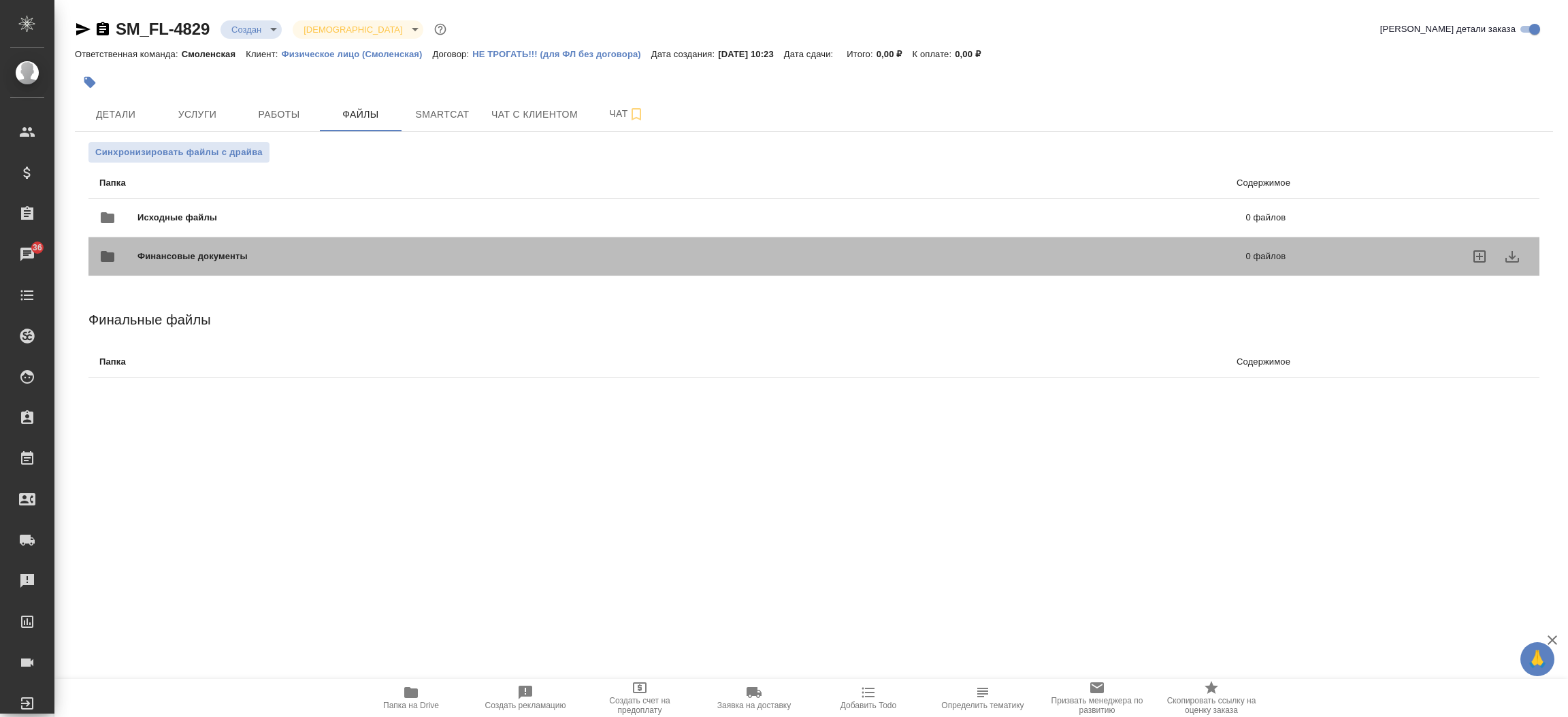
click at [259, 226] on div "Финансовые документы 0 файлов" at bounding box center [692, 256] width 1214 height 60
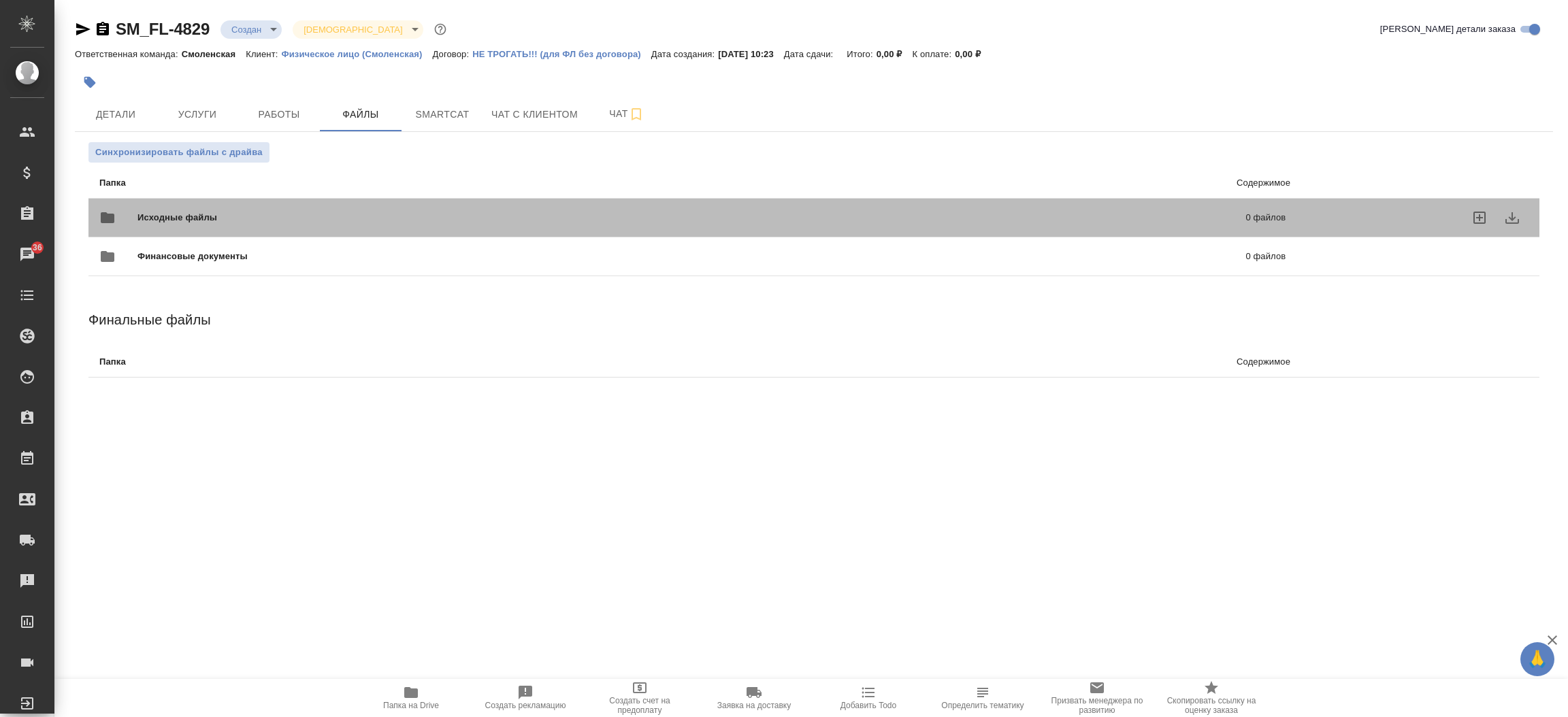
click at [304, 202] on div "Исходные файлы 0 файлов" at bounding box center [692, 218] width 1186 height 33
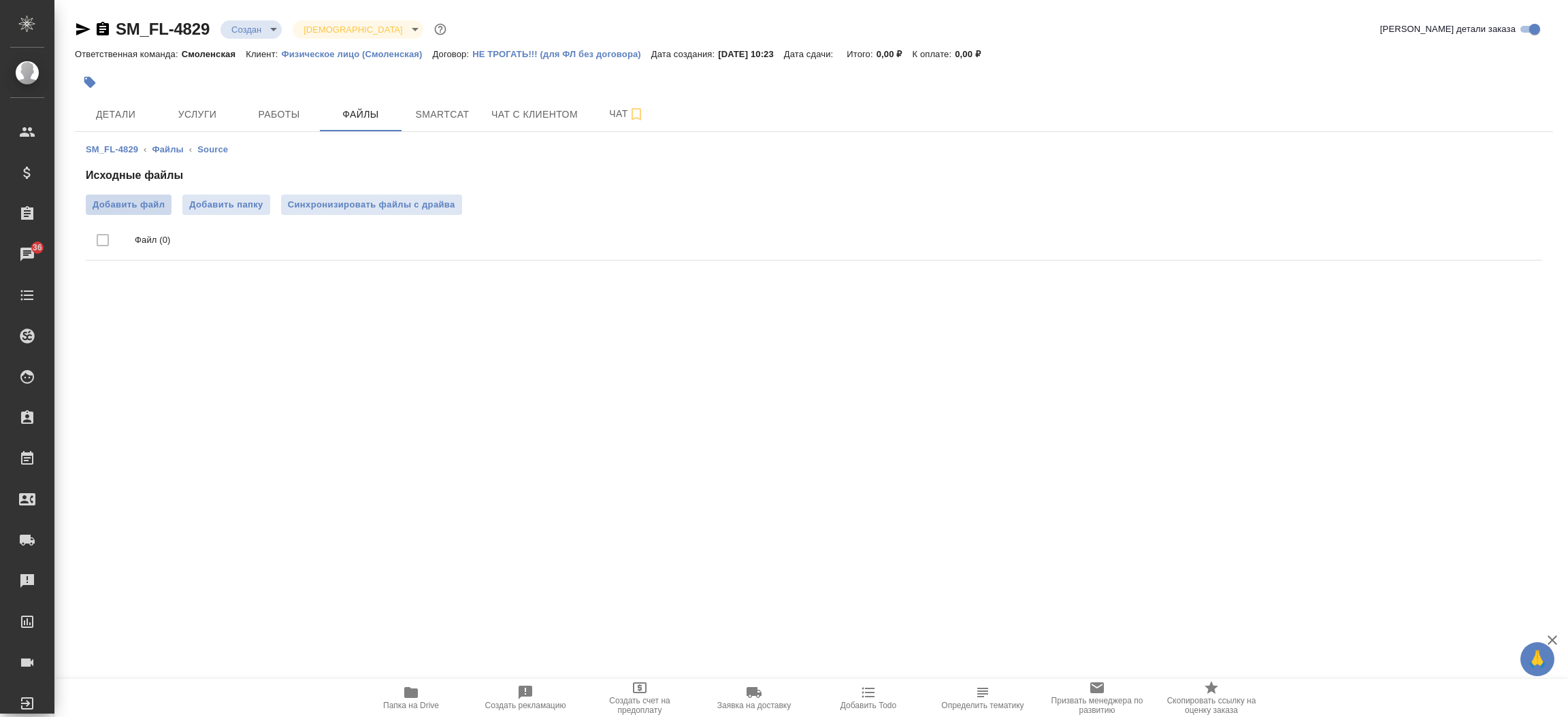
click at [120, 200] on span "Добавить файл" at bounding box center [128, 205] width 72 height 13
click at [0, 0] on input "Добавить файл" at bounding box center [0, 0] width 0 height 0
click at [119, 106] on span "Детали" at bounding box center [116, 115] width 66 height 17
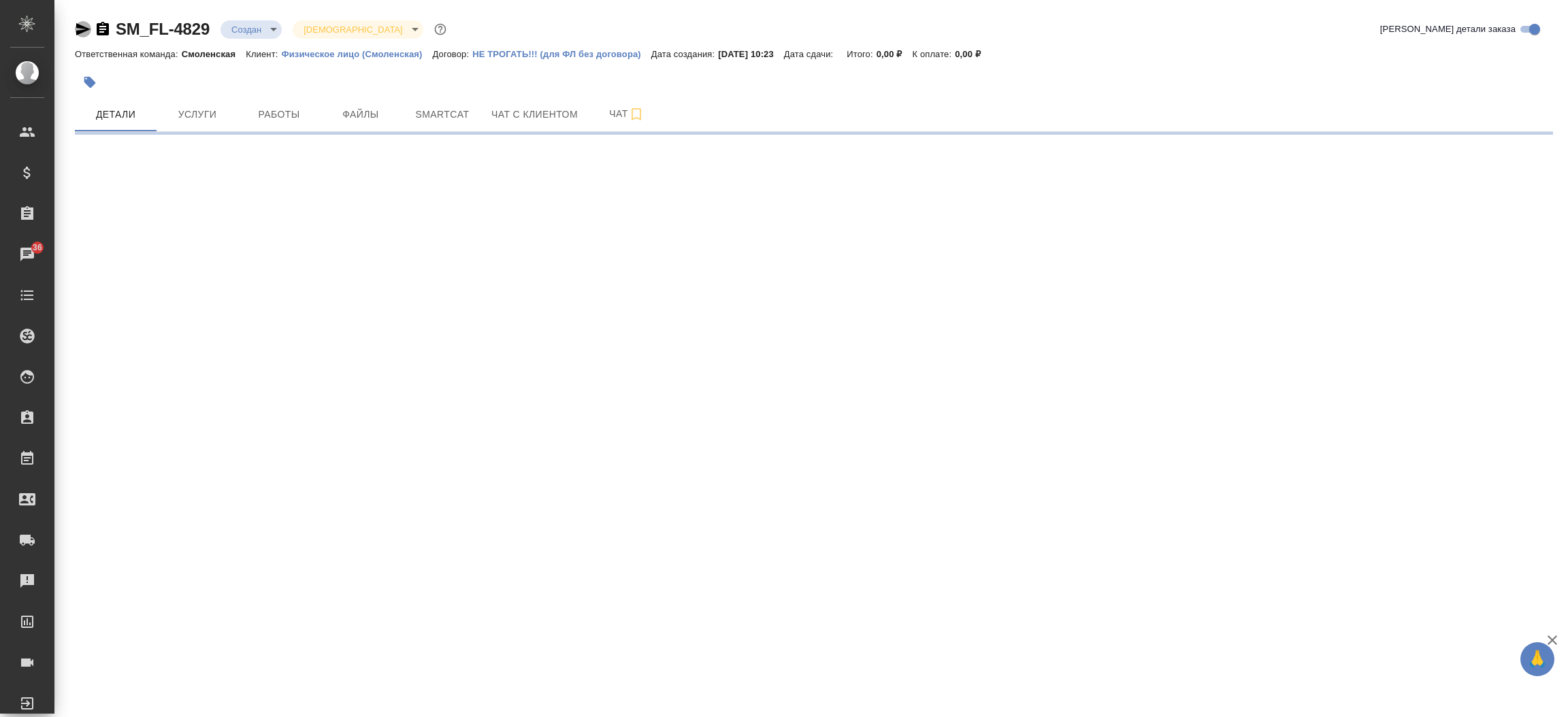
click at [83, 31] on icon "button" at bounding box center [83, 29] width 14 height 12
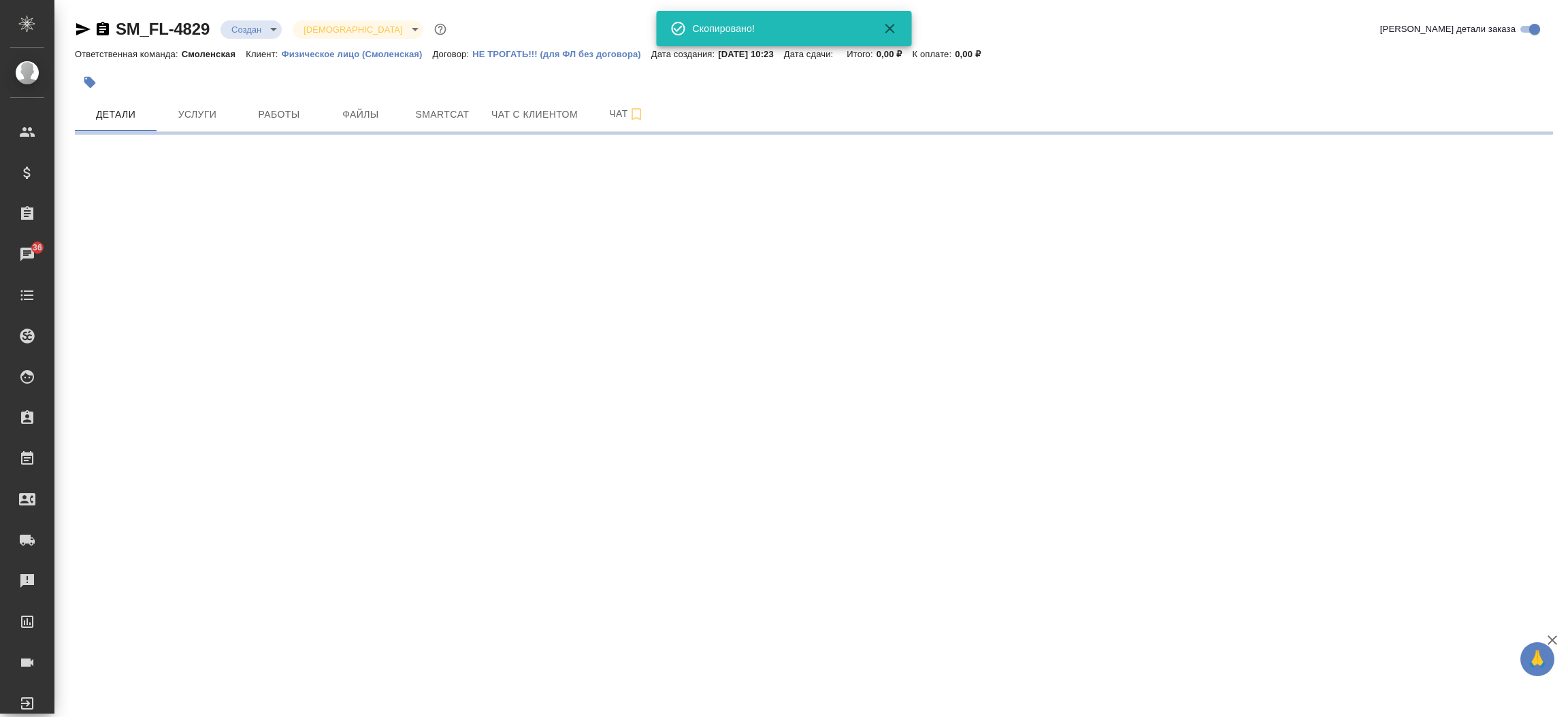
select select "RU"
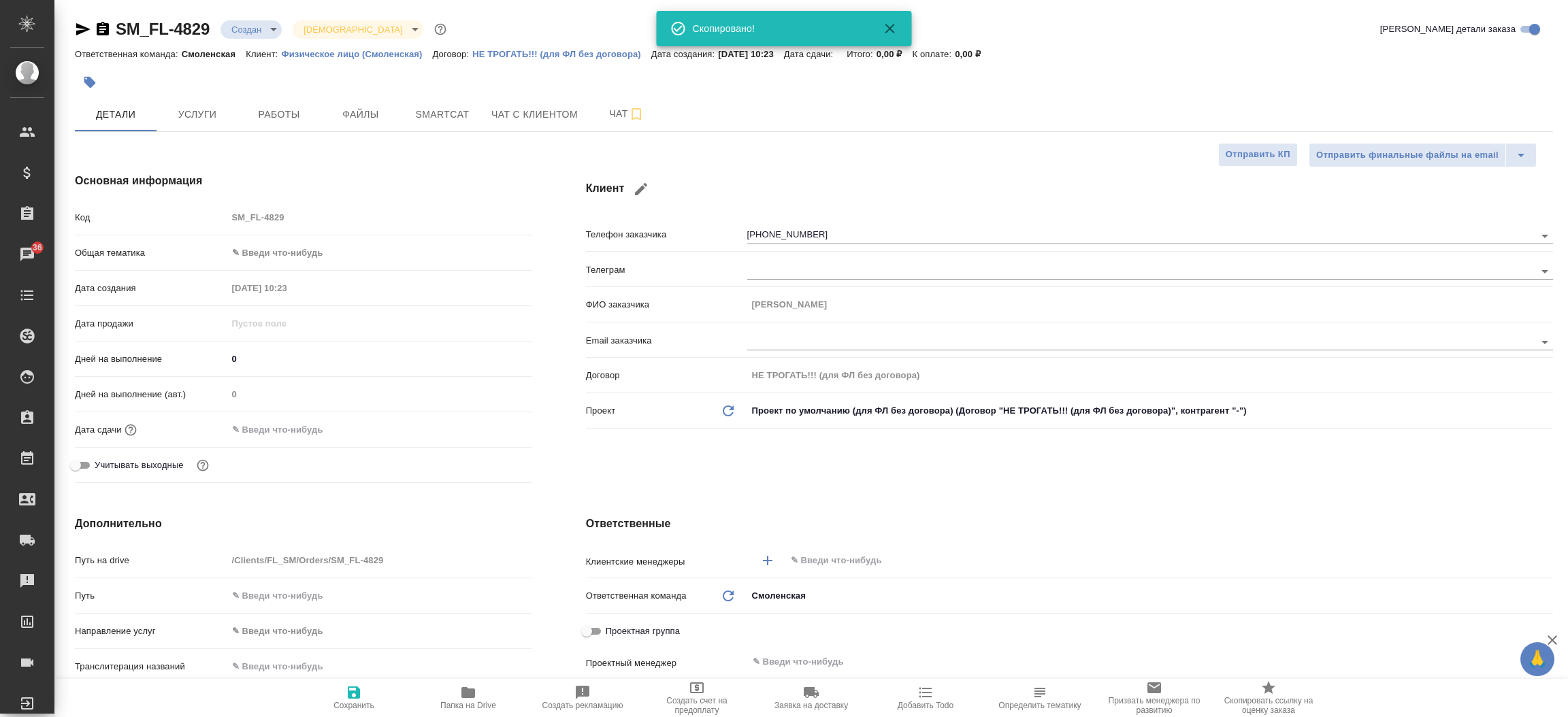
type textarea "x"
